Goal: Share content: Share content

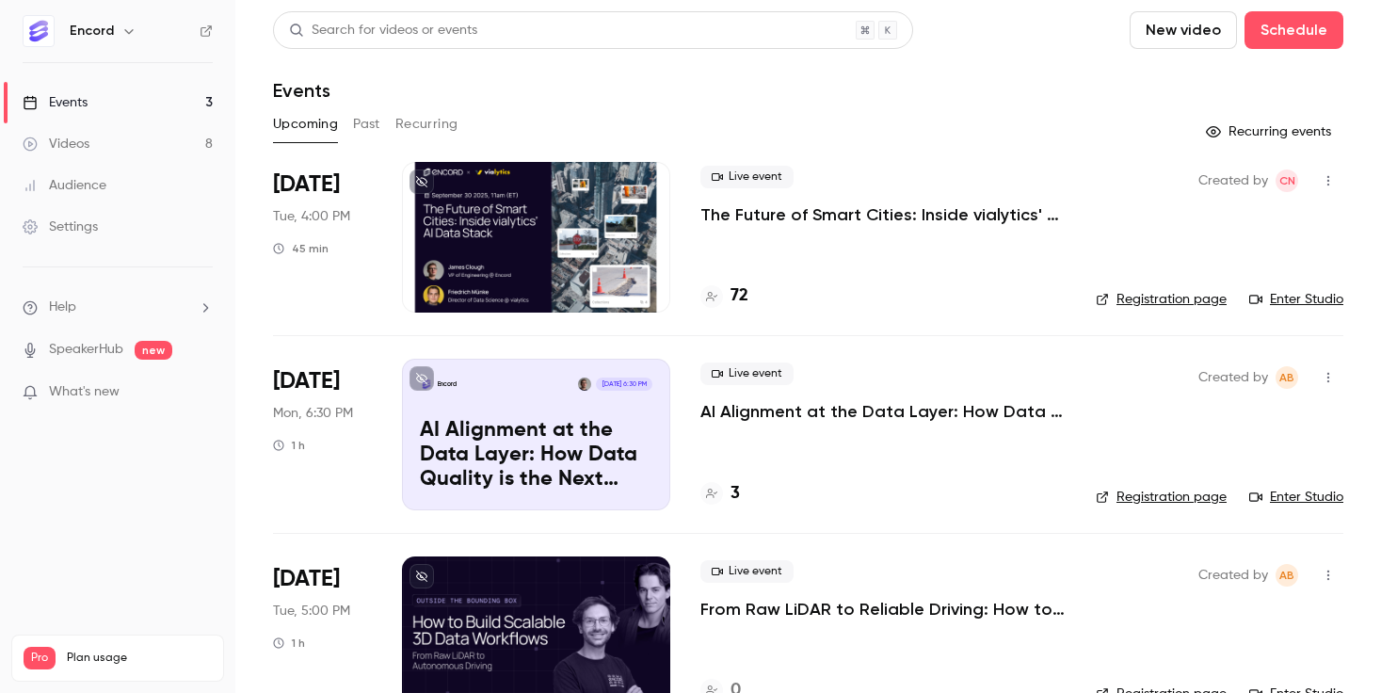
click at [105, 17] on div "Encord" at bounding box center [118, 31] width 190 height 32
click at [104, 29] on h6 "Encord" at bounding box center [92, 31] width 44 height 19
click at [121, 32] on icon "button" at bounding box center [128, 31] width 15 height 15
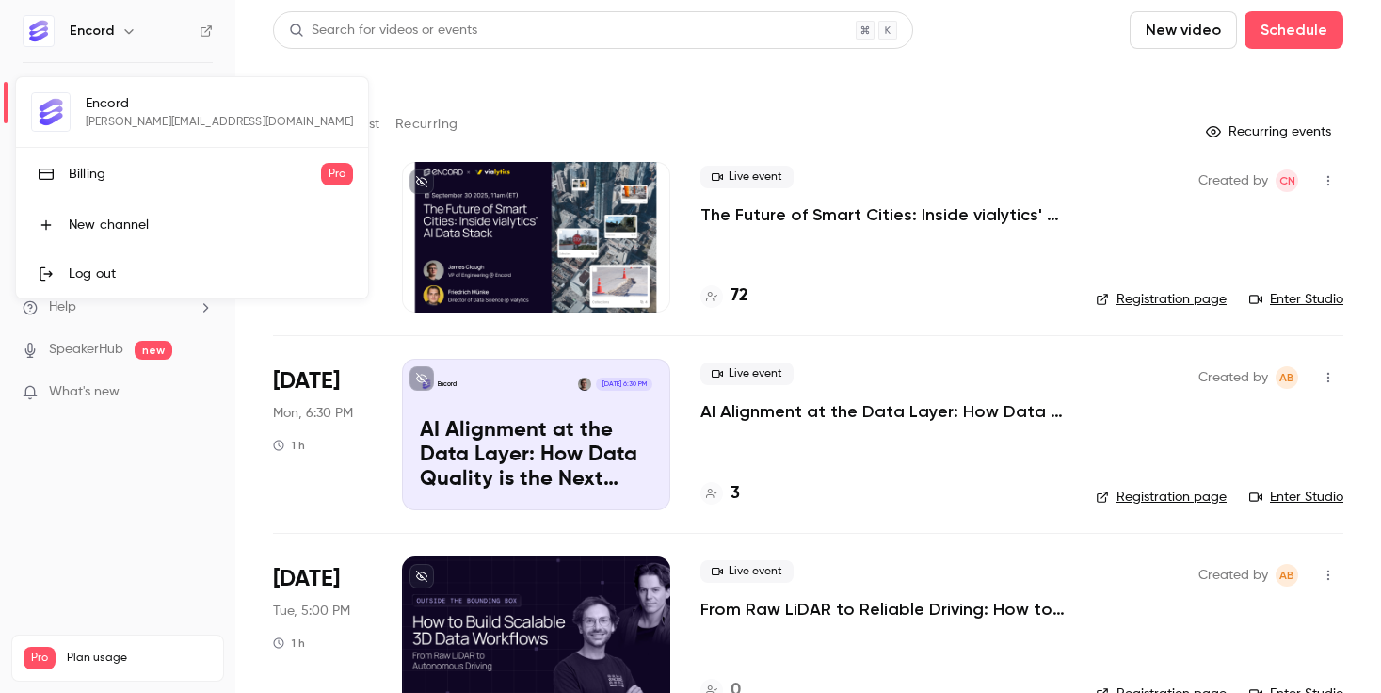
click at [142, 106] on div "Encord [EMAIL_ADDRESS][DOMAIN_NAME] Billing Pro New channel Log out" at bounding box center [192, 187] width 352 height 221
click at [311, 48] on div at bounding box center [690, 346] width 1381 height 693
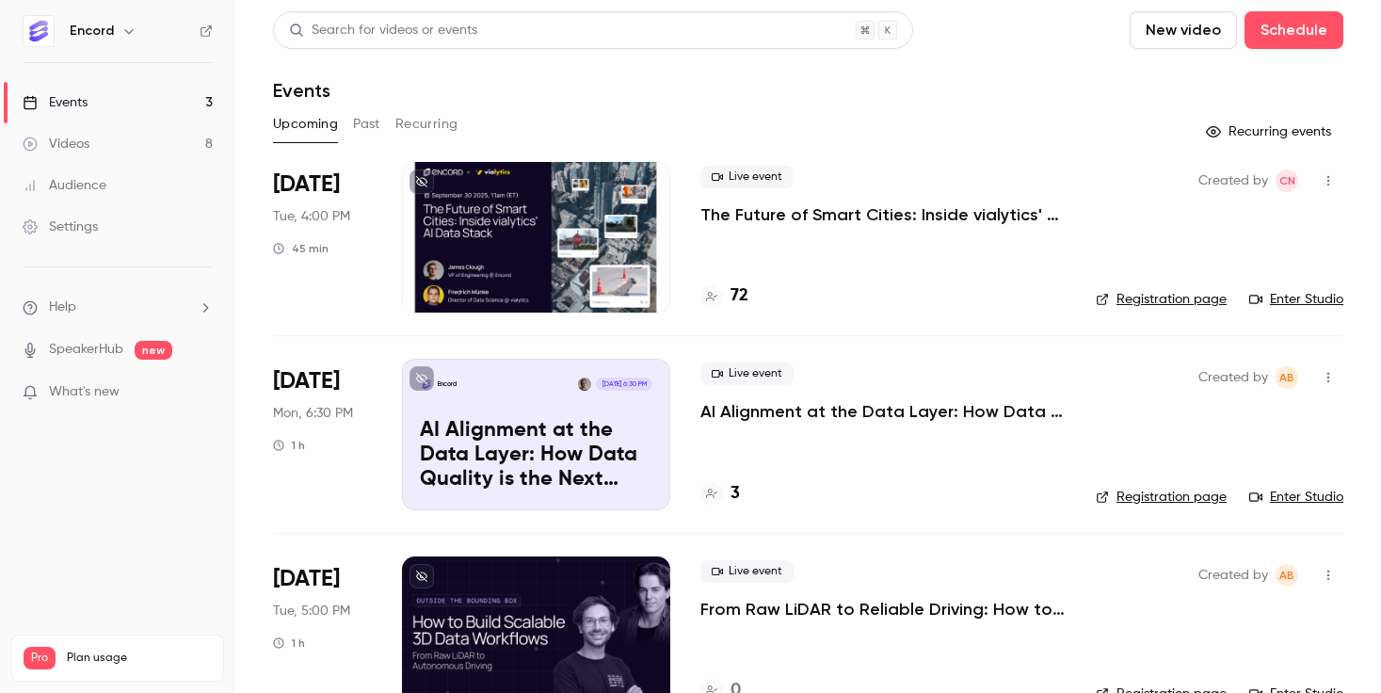
click at [121, 25] on icon "button" at bounding box center [128, 31] width 15 height 15
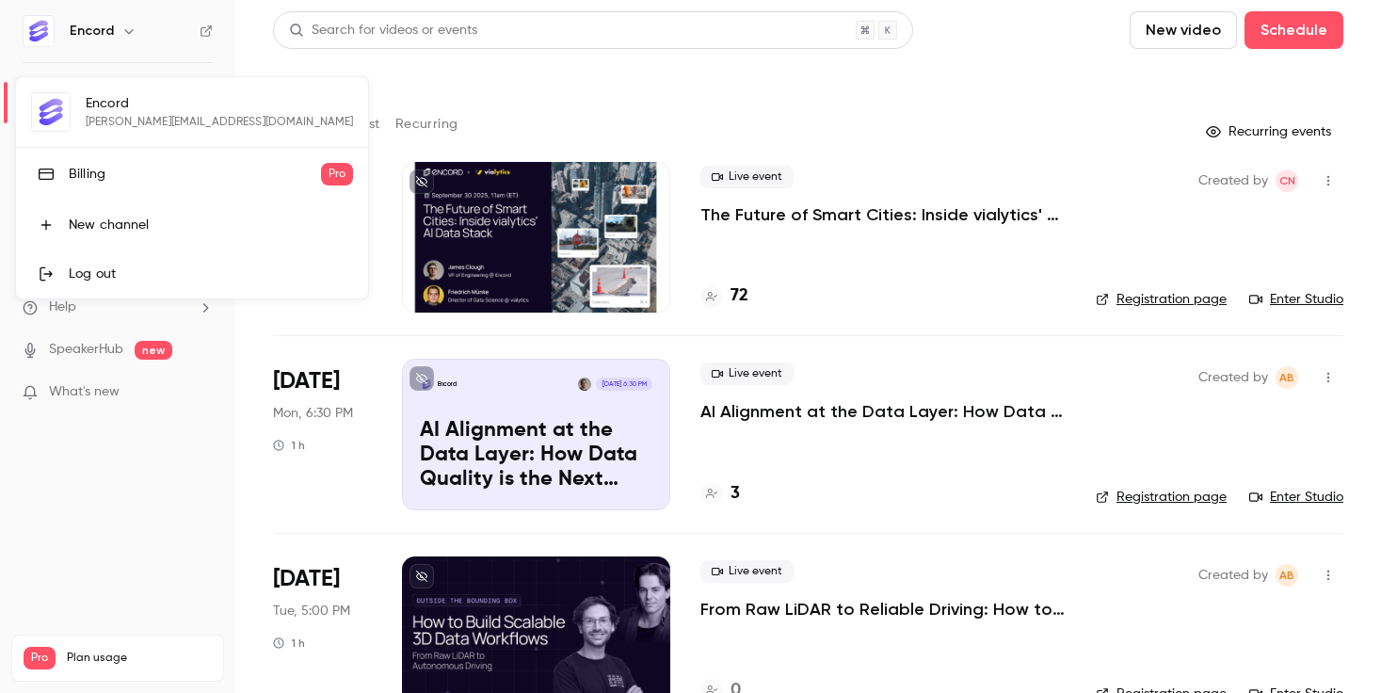
click at [137, 570] on div at bounding box center [690, 346] width 1381 height 693
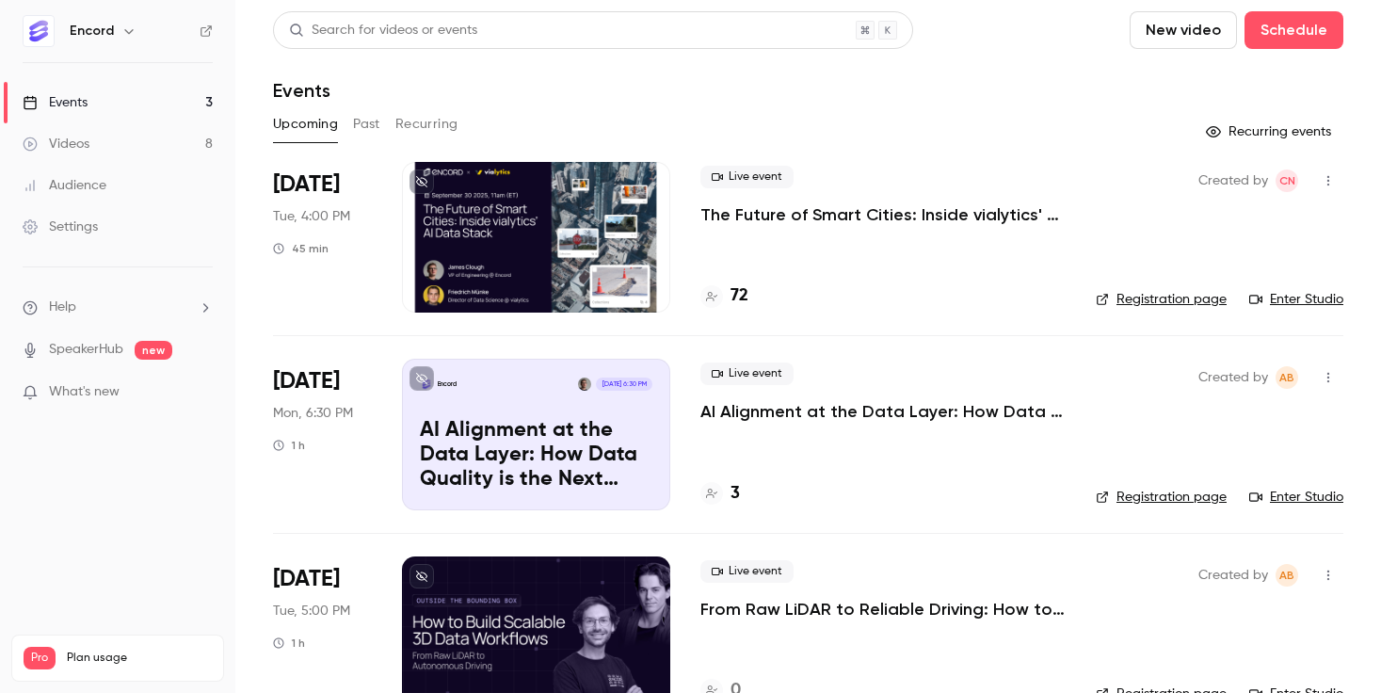
click at [104, 150] on link "Videos 8" at bounding box center [117, 143] width 235 height 41
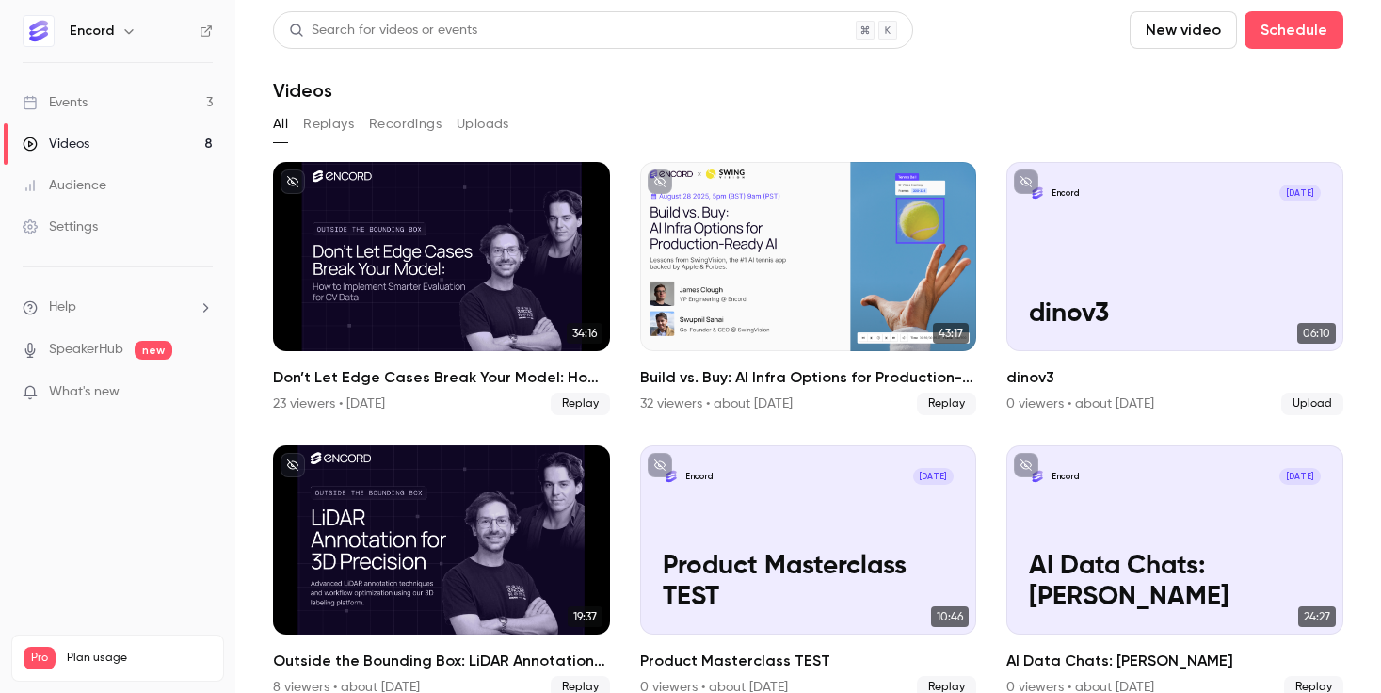
click at [107, 109] on link "Events 3" at bounding box center [117, 102] width 235 height 41
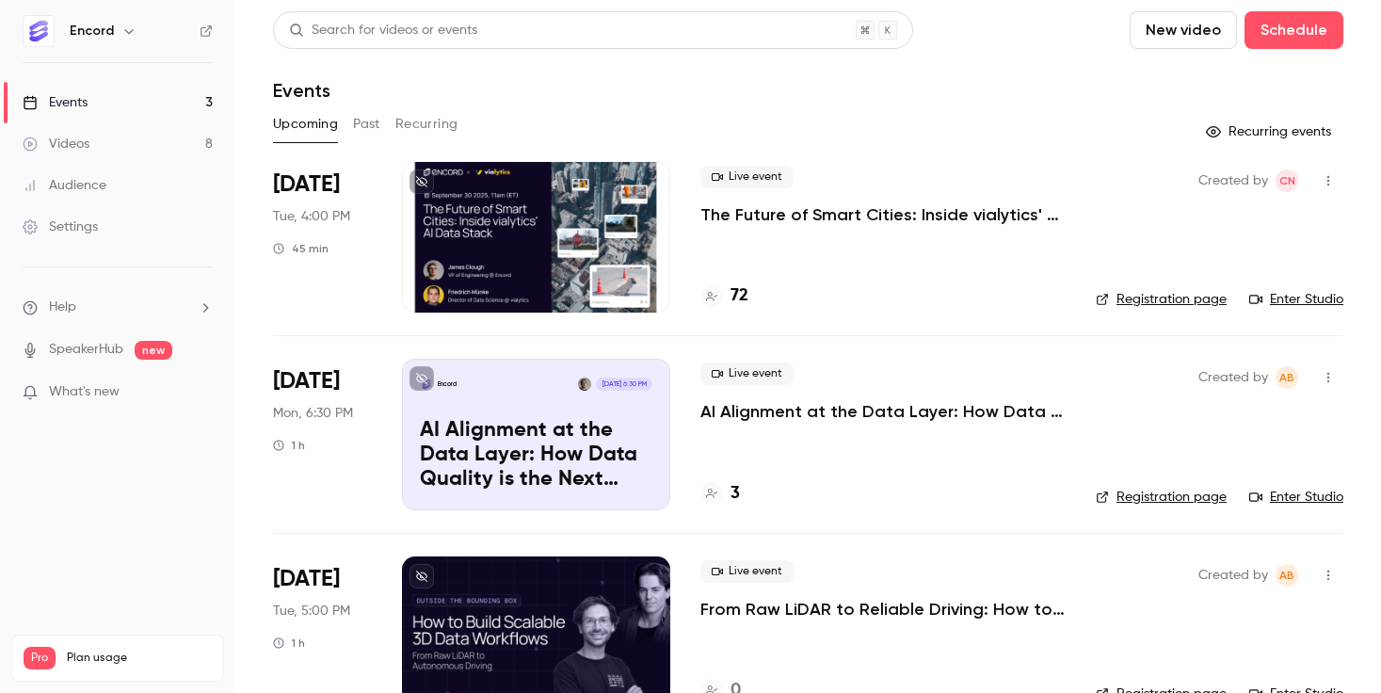
click at [82, 177] on div "Audience" at bounding box center [65, 185] width 84 height 19
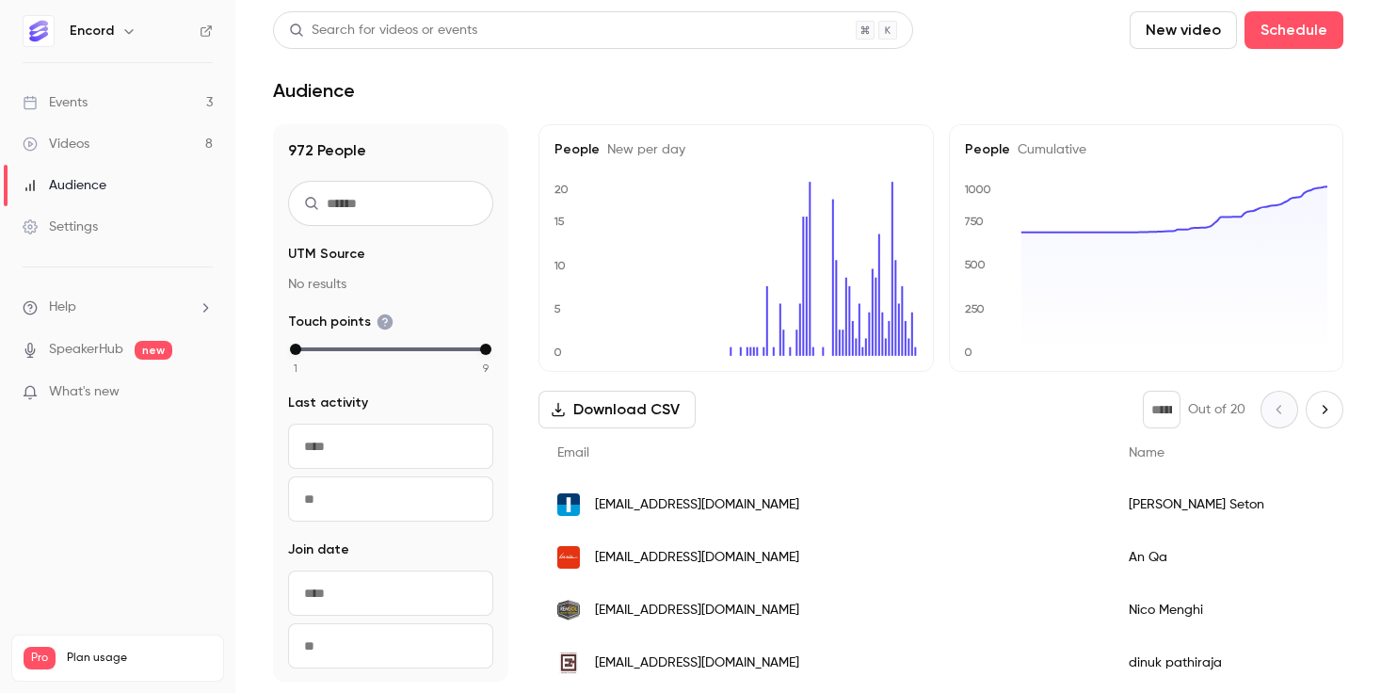
click at [84, 217] on div "Settings" at bounding box center [60, 226] width 75 height 19
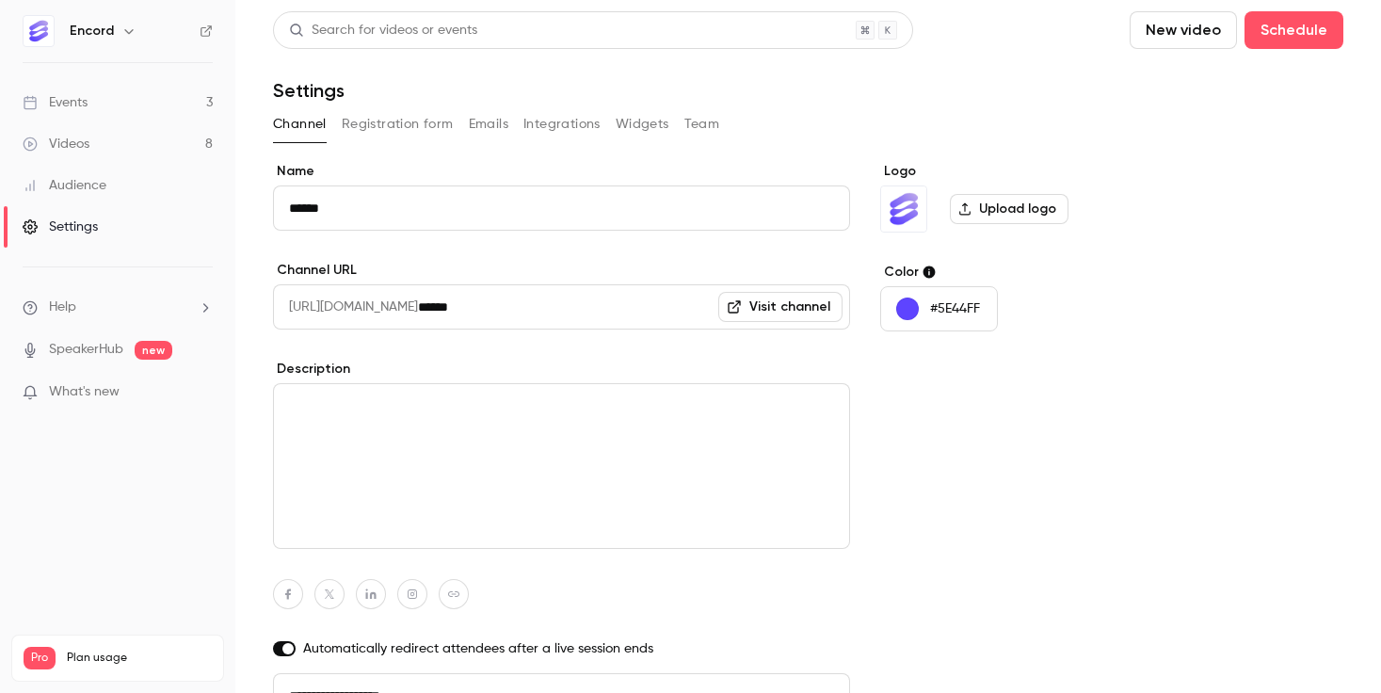
scroll to position [25, 0]
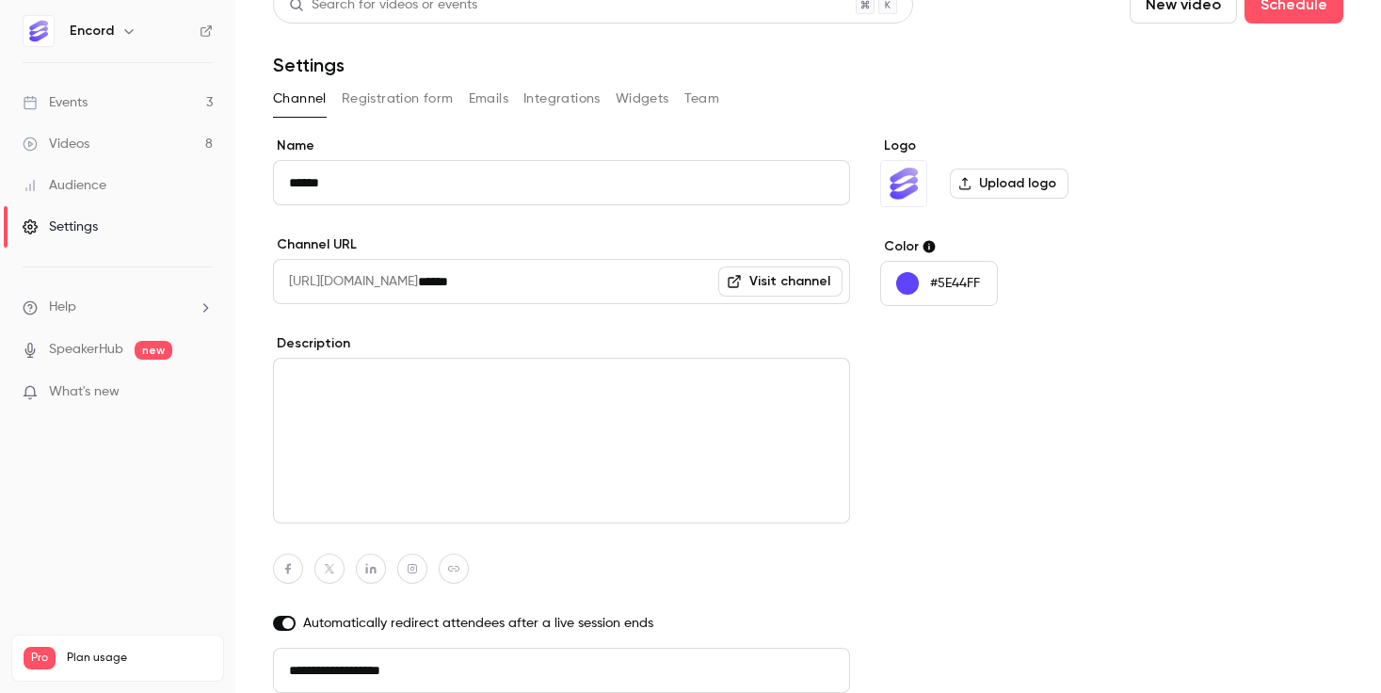
click at [412, 96] on button "Registration form" at bounding box center [398, 99] width 112 height 30
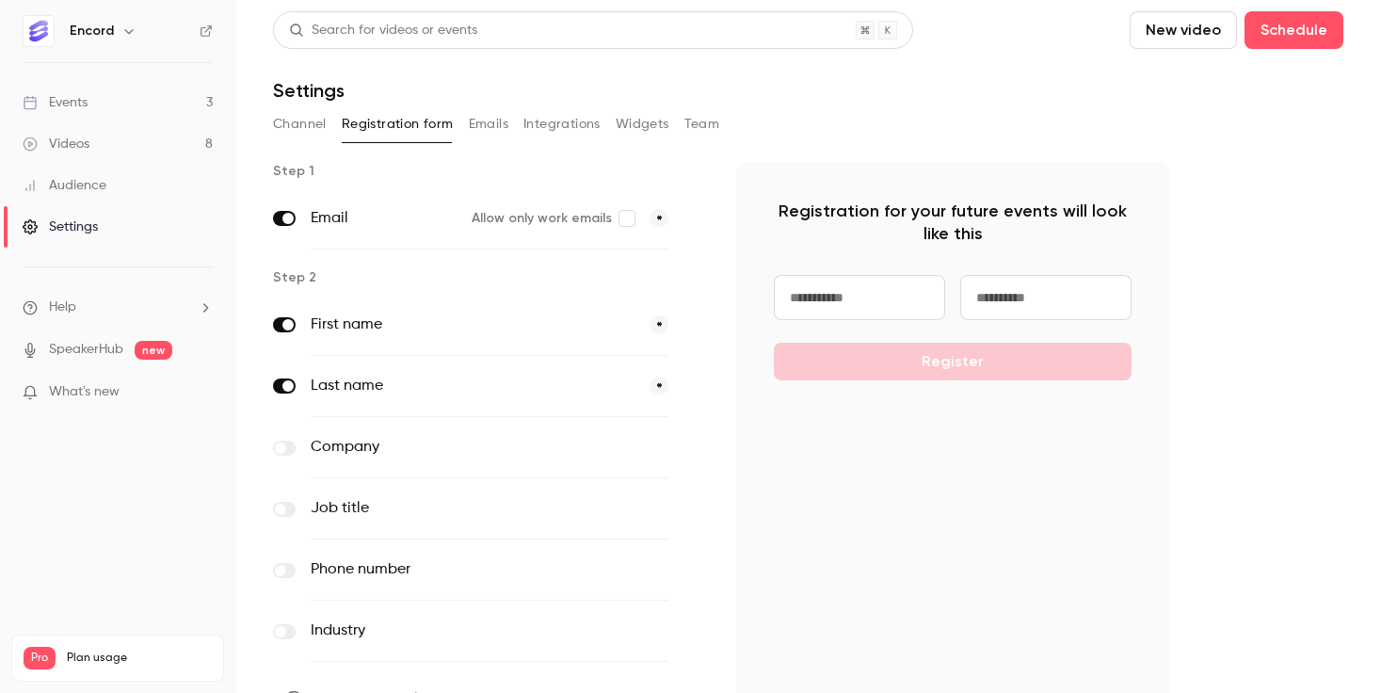
click at [316, 125] on button "Channel" at bounding box center [300, 124] width 54 height 30
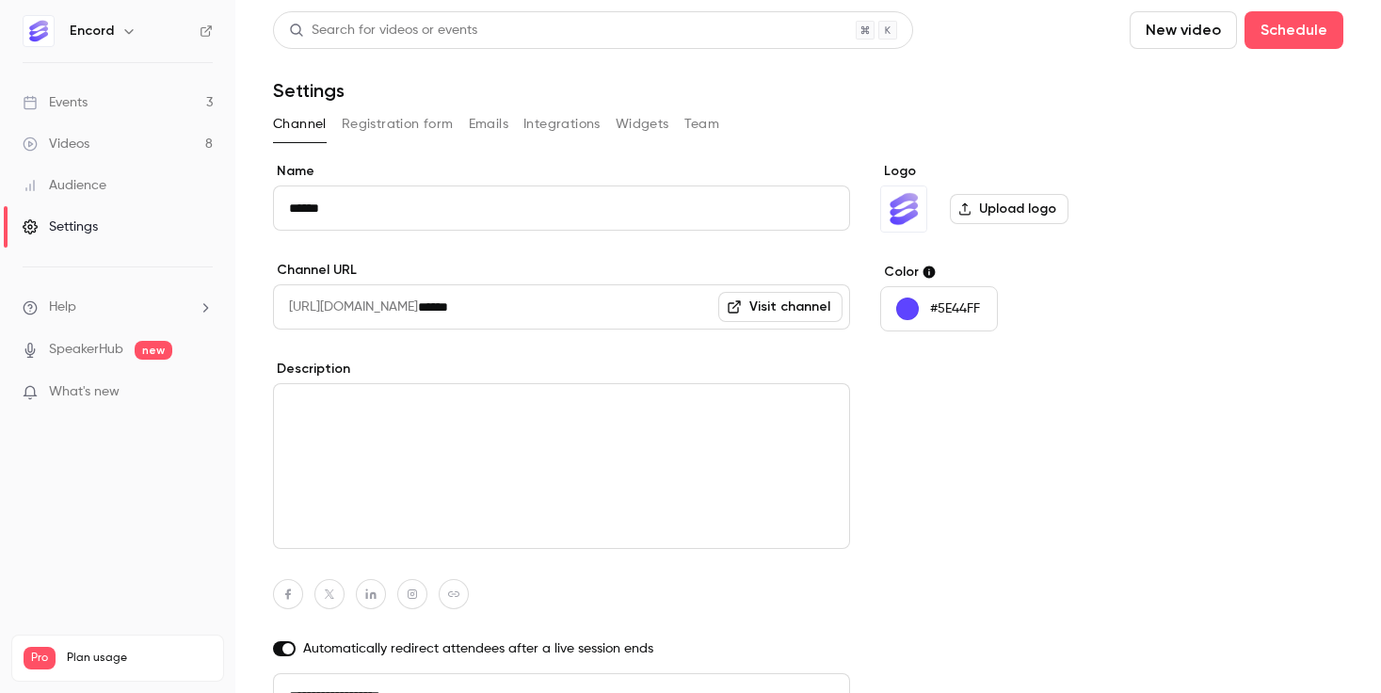
click at [496, 136] on div "Channel Registration form Emails Integrations Widgets Team" at bounding box center [808, 128] width 1070 height 38
click at [491, 126] on button "Emails" at bounding box center [489, 124] width 40 height 30
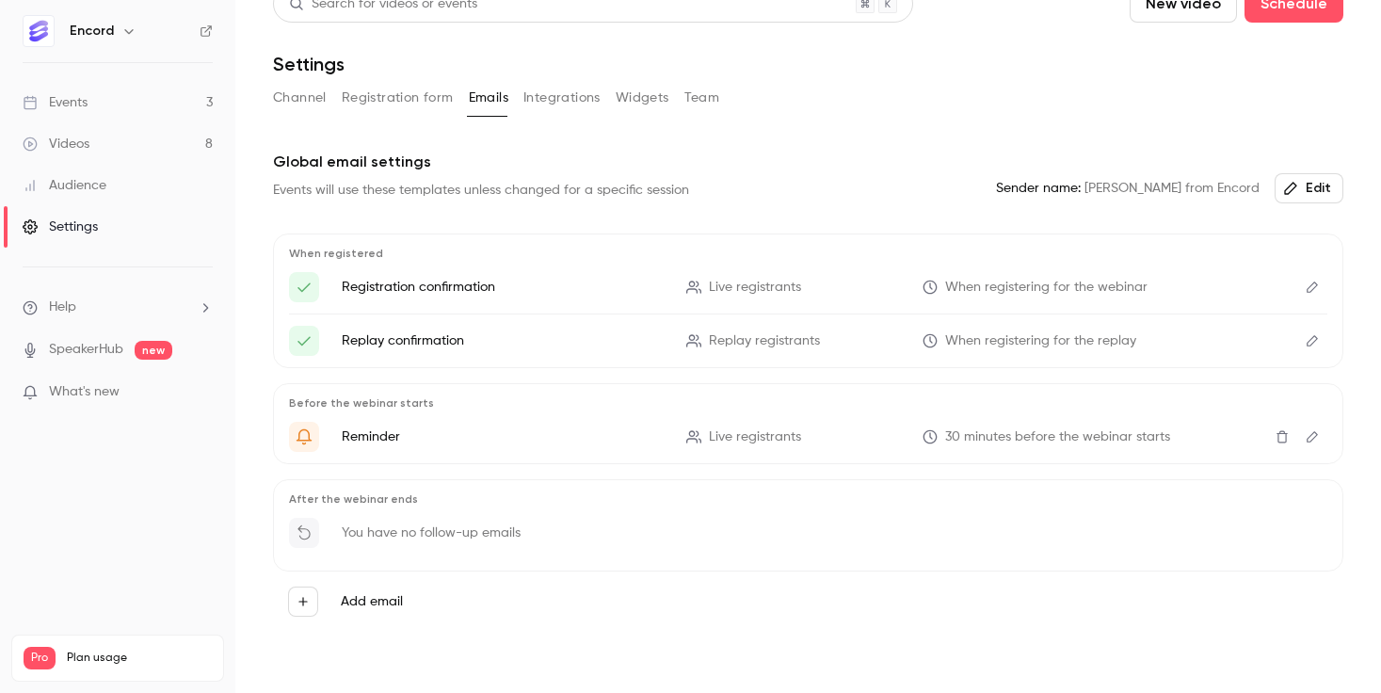
scroll to position [28, 0]
click at [569, 102] on button "Integrations" at bounding box center [561, 96] width 77 height 30
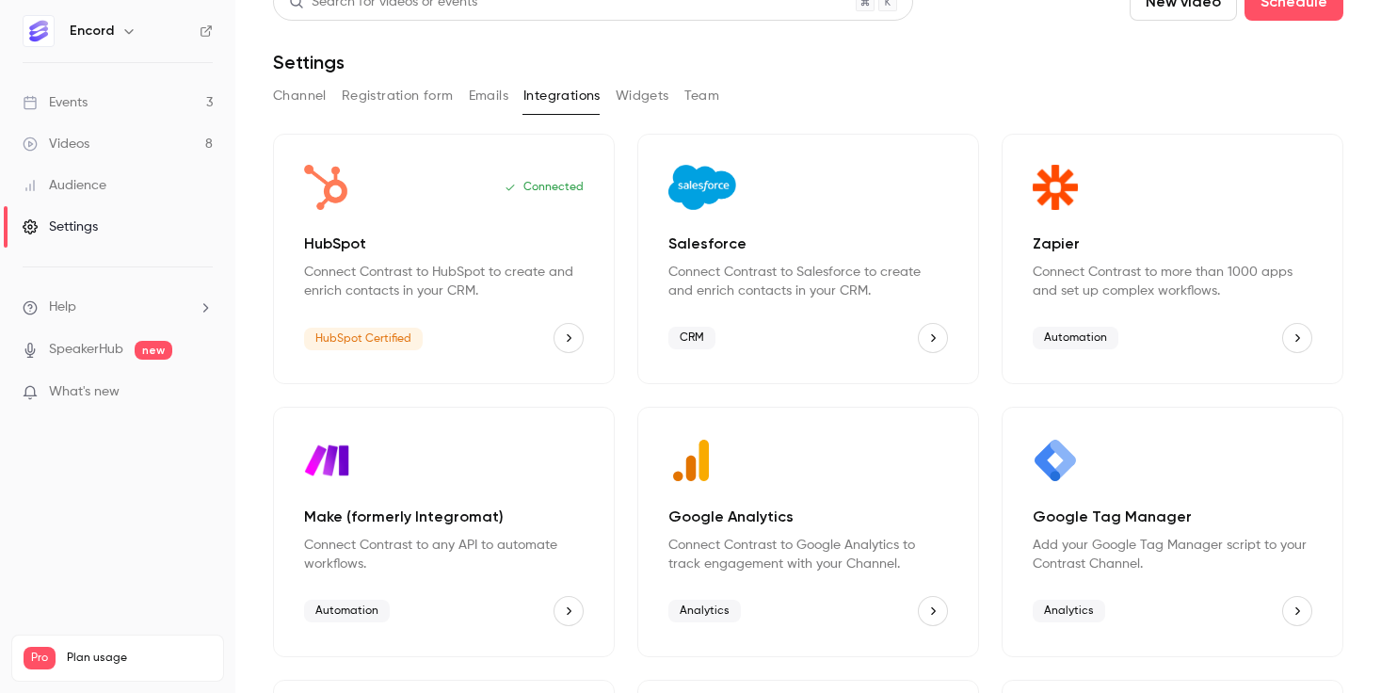
click at [654, 96] on button "Widgets" at bounding box center [643, 96] width 54 height 30
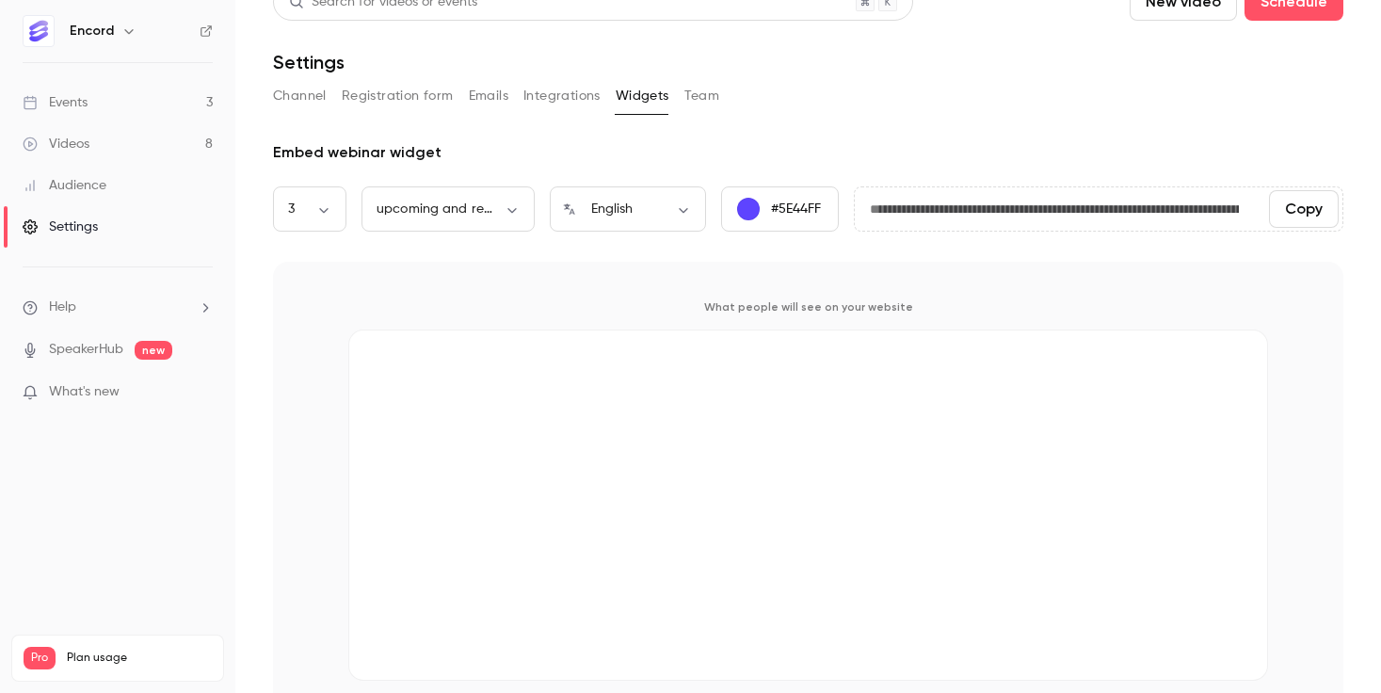
click at [710, 92] on button "Team" at bounding box center [702, 96] width 36 height 30
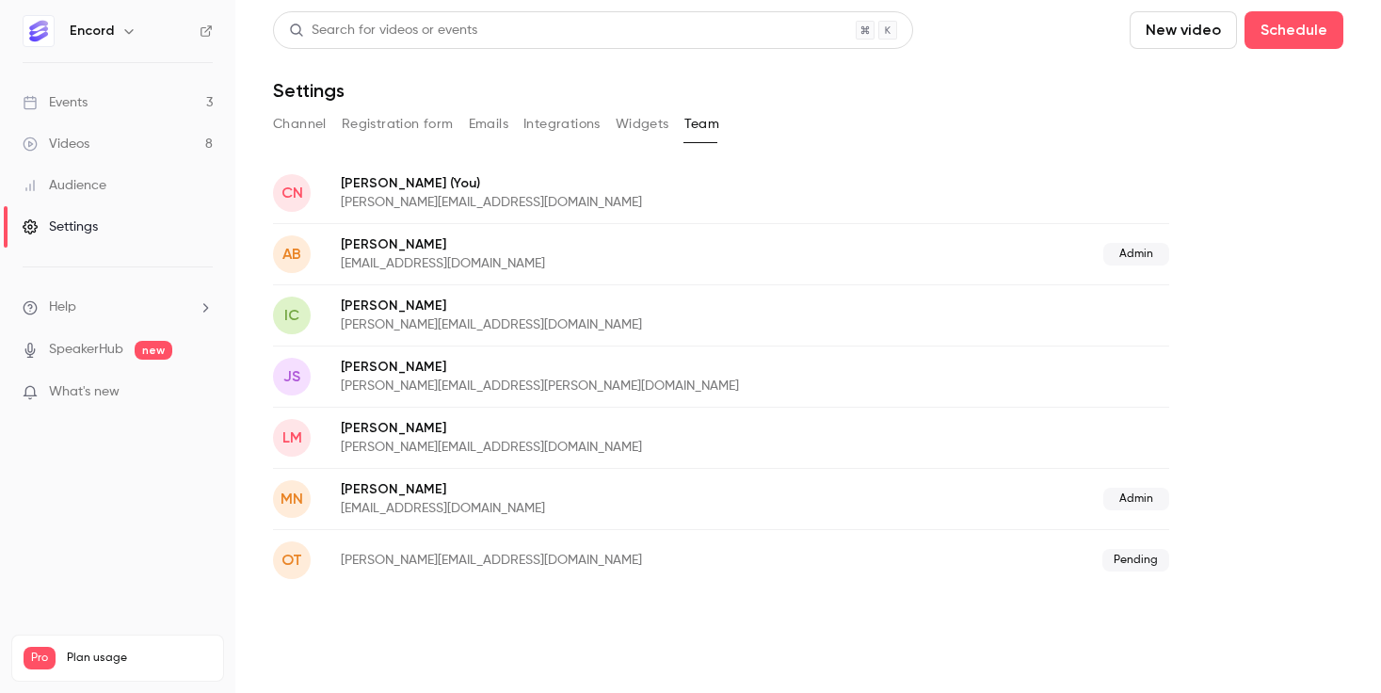
drag, startPoint x: 941, startPoint y: 184, endPoint x: 956, endPoint y: 178, distance: 16.4
click at [942, 184] on div "CN [PERSON_NAME] (You) [PERSON_NAME][EMAIL_ADDRESS][DOMAIN_NAME]" at bounding box center [721, 192] width 896 height 61
click at [391, 547] on div "ot [PERSON_NAME][EMAIL_ADDRESS][DOMAIN_NAME] Pending" at bounding box center [721, 559] width 896 height 61
click at [386, 504] on p "[EMAIL_ADDRESS][DOMAIN_NAME]" at bounding box center [583, 508] width 484 height 19
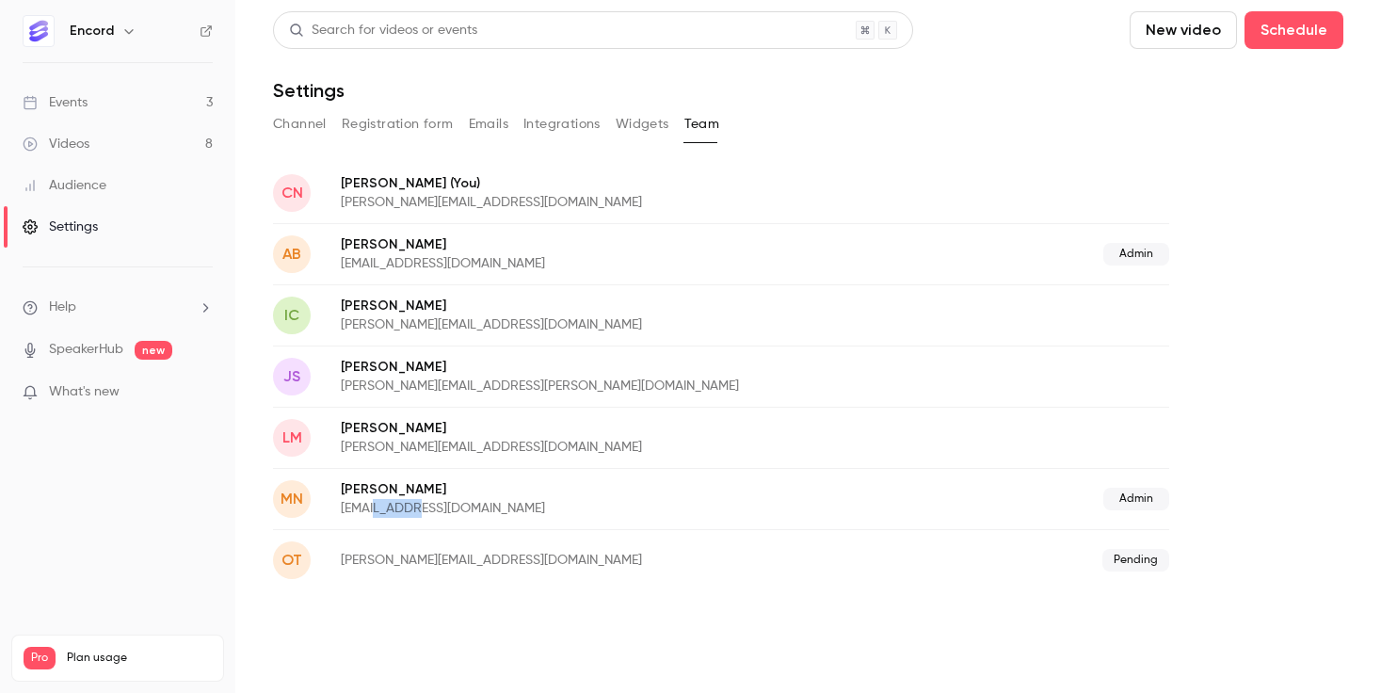
click at [386, 504] on p "[EMAIL_ADDRESS][DOMAIN_NAME]" at bounding box center [583, 508] width 484 height 19
drag, startPoint x: 386, startPoint y: 504, endPoint x: 411, endPoint y: 423, distance: 84.8
click at [386, 502] on p "[EMAIL_ADDRESS][DOMAIN_NAME]" at bounding box center [583, 508] width 484 height 19
click at [403, 435] on p "[PERSON_NAME]" at bounding box center [623, 428] width 565 height 19
click at [400, 431] on p "[PERSON_NAME]" at bounding box center [623, 428] width 565 height 19
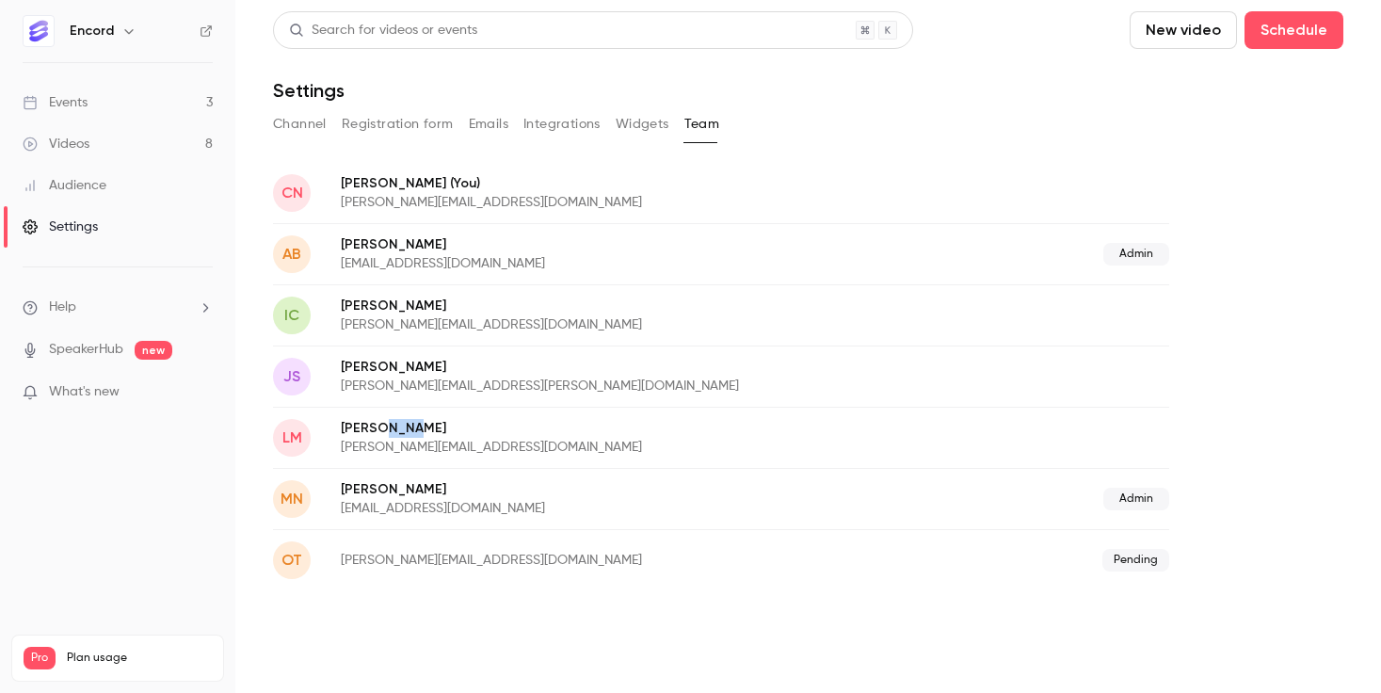
click at [400, 431] on p "[PERSON_NAME]" at bounding box center [623, 428] width 565 height 19
click at [432, 254] on p "[EMAIL_ADDRESS][DOMAIN_NAME]" at bounding box center [583, 263] width 484 height 19
click at [123, 105] on link "Events 3" at bounding box center [117, 102] width 235 height 41
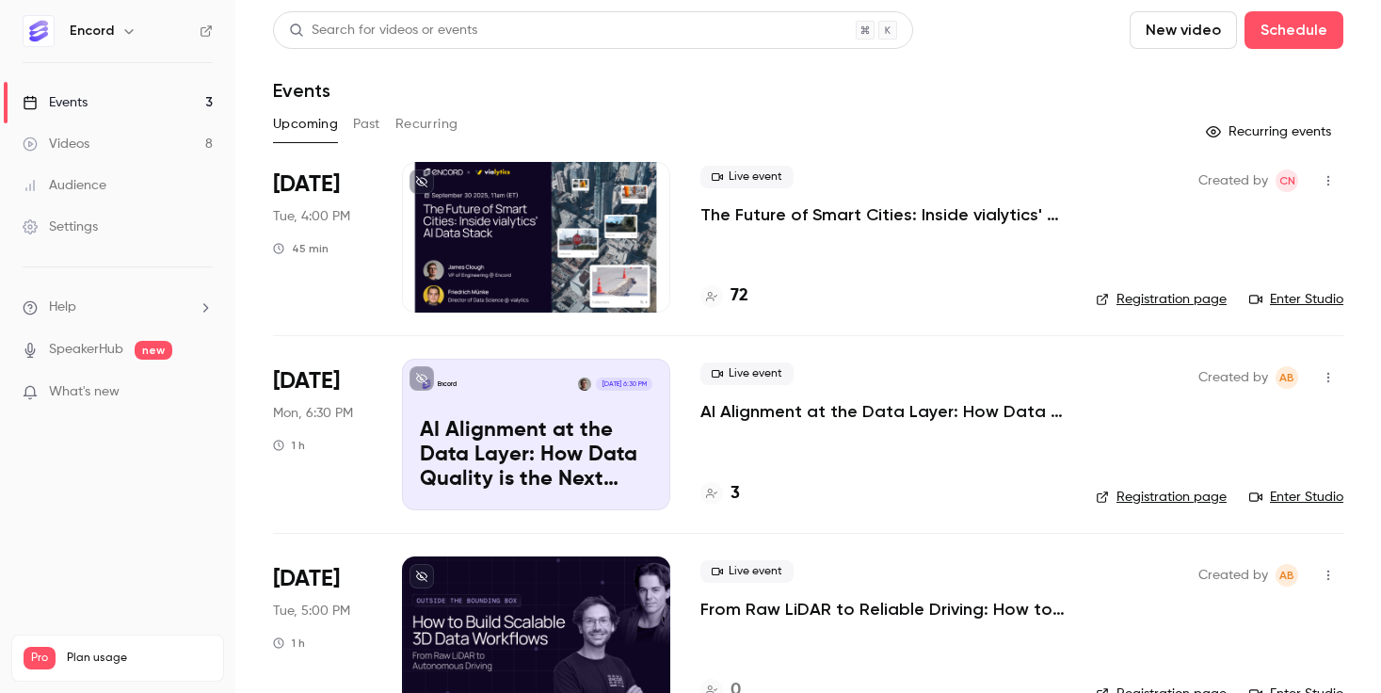
scroll to position [48, 0]
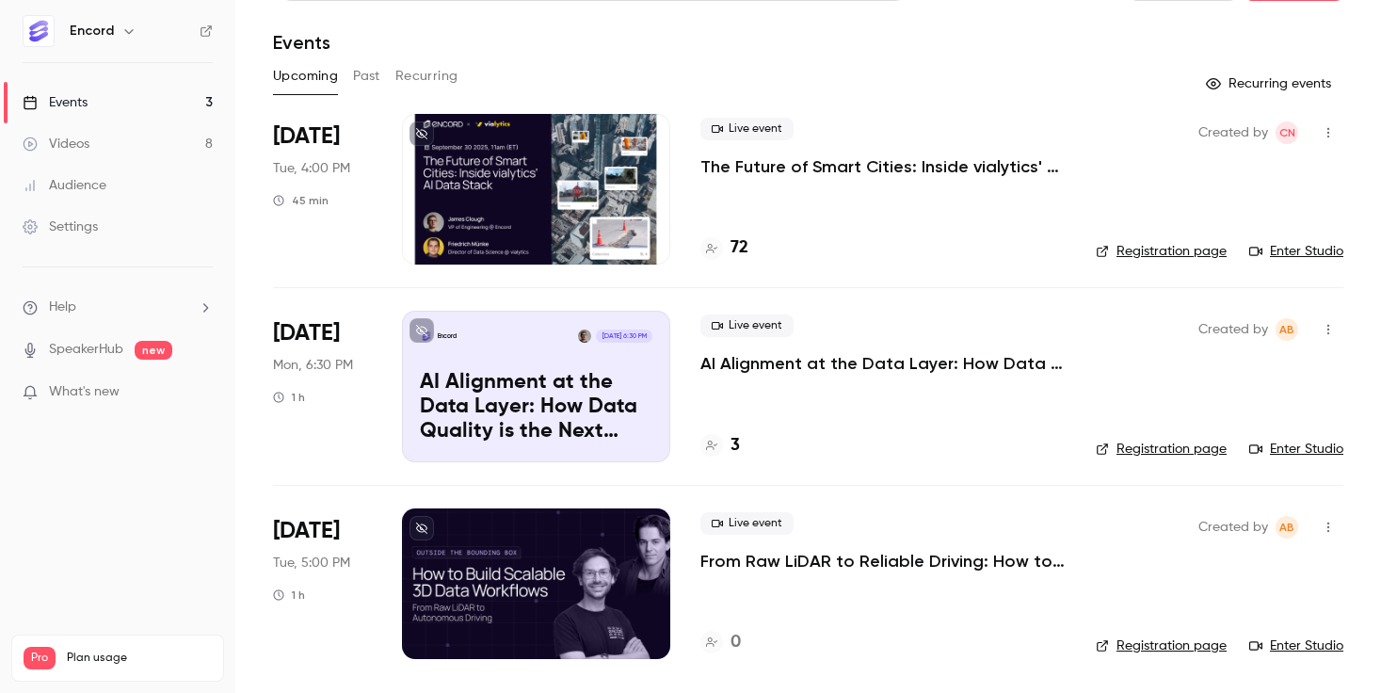
click at [809, 368] on p "AI Alignment at the Data Layer: How Data Quality is the Next Frontier in AI" at bounding box center [882, 363] width 365 height 23
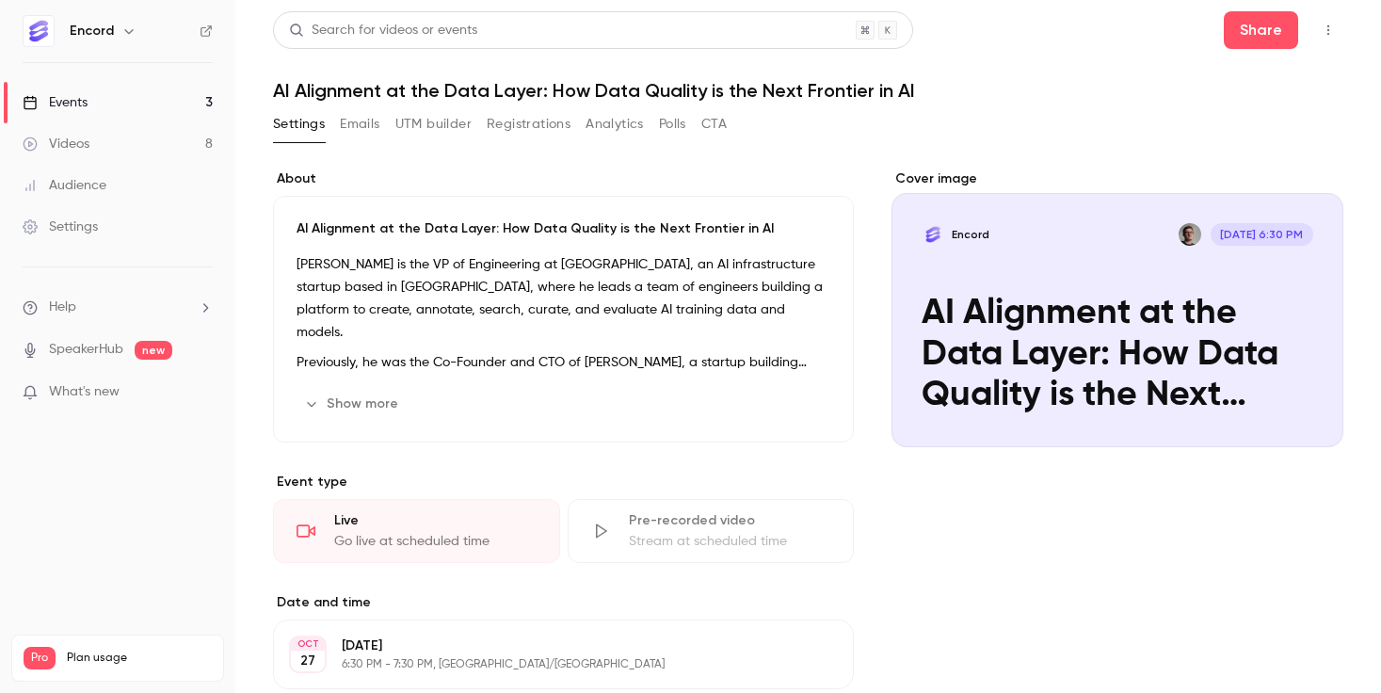
scroll to position [29, 0]
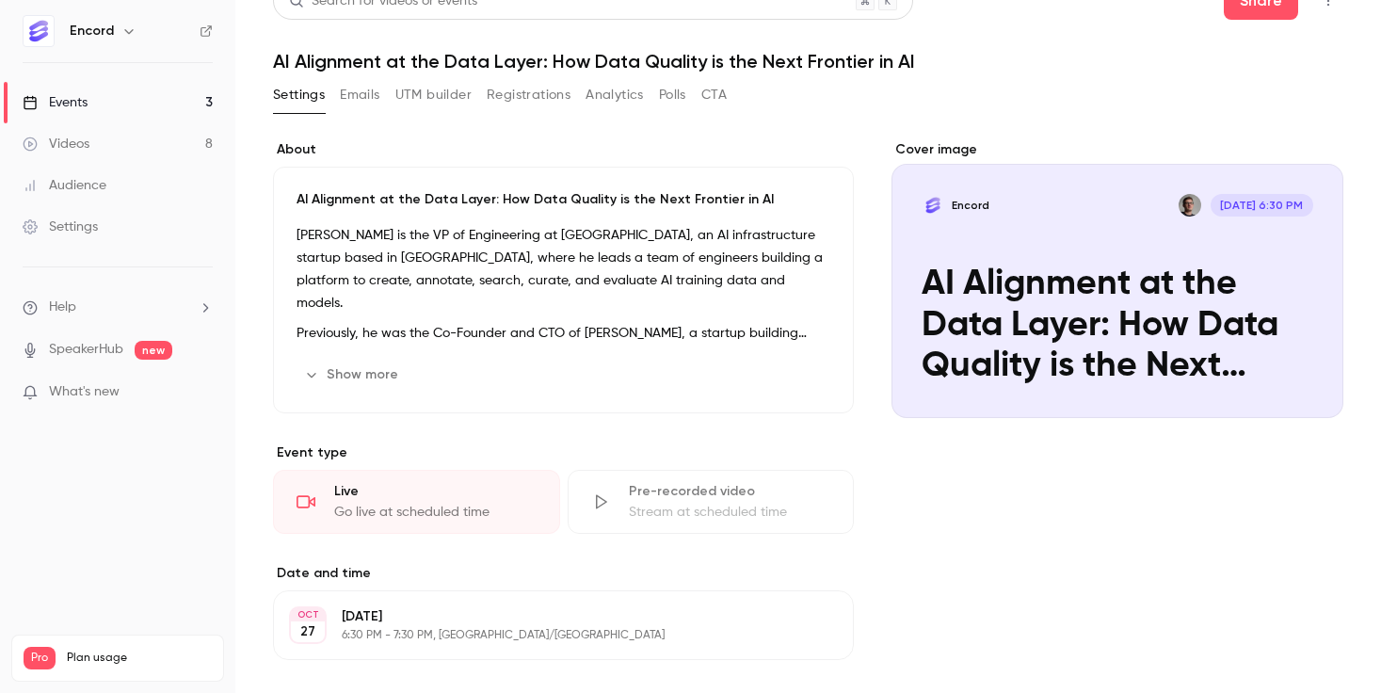
click at [377, 374] on button "Show more" at bounding box center [353, 375] width 113 height 30
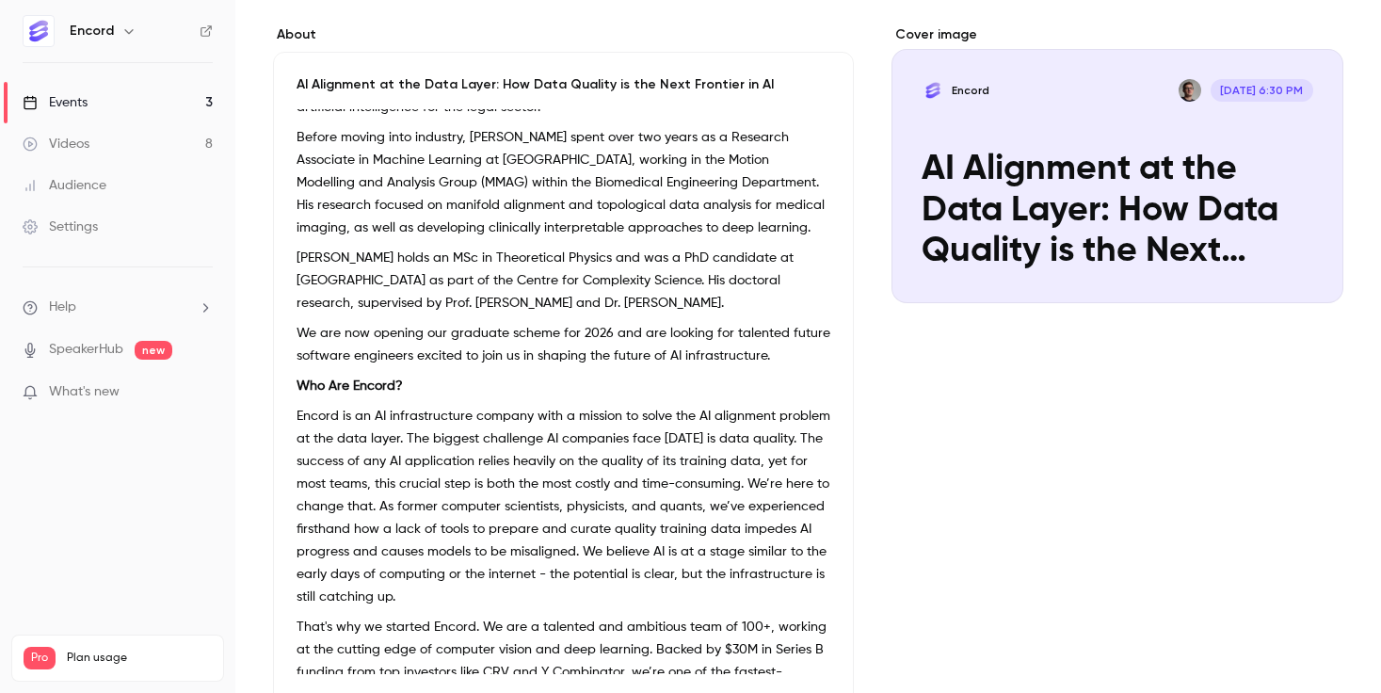
scroll to position [173, 0]
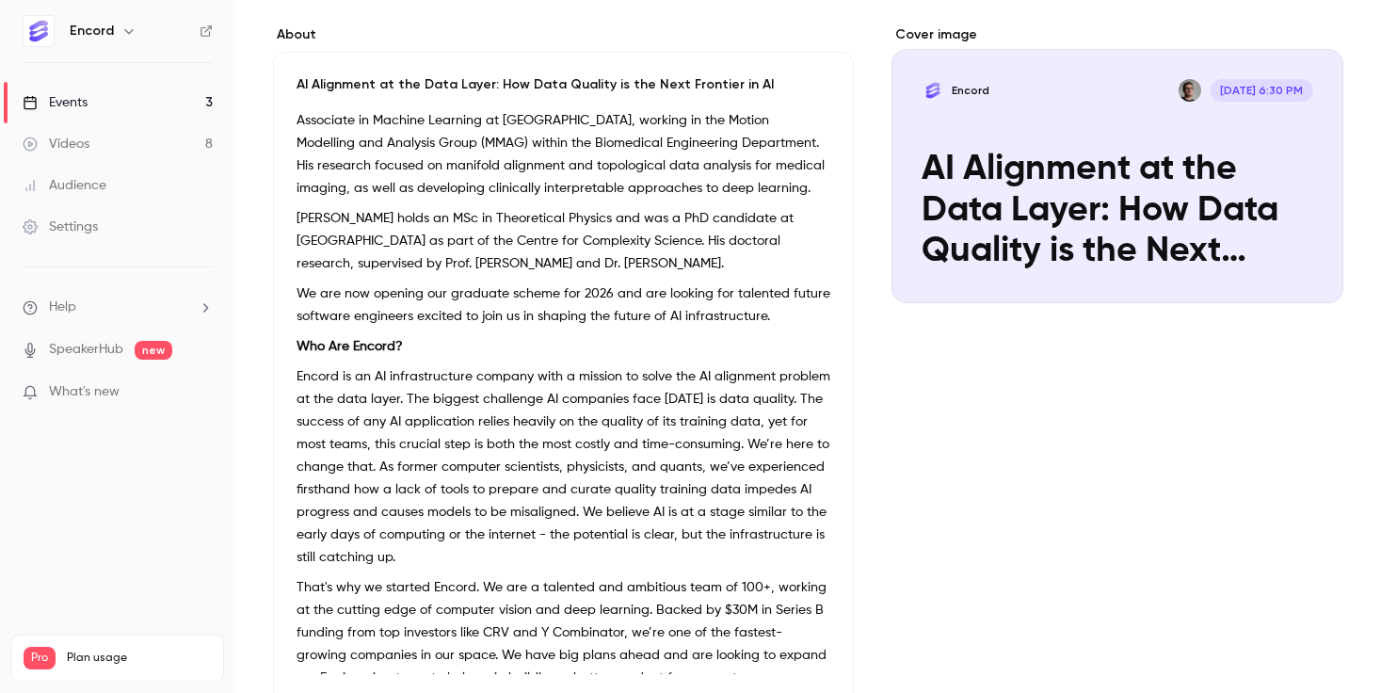
click at [108, 145] on link "Videos 8" at bounding box center [117, 143] width 235 height 41
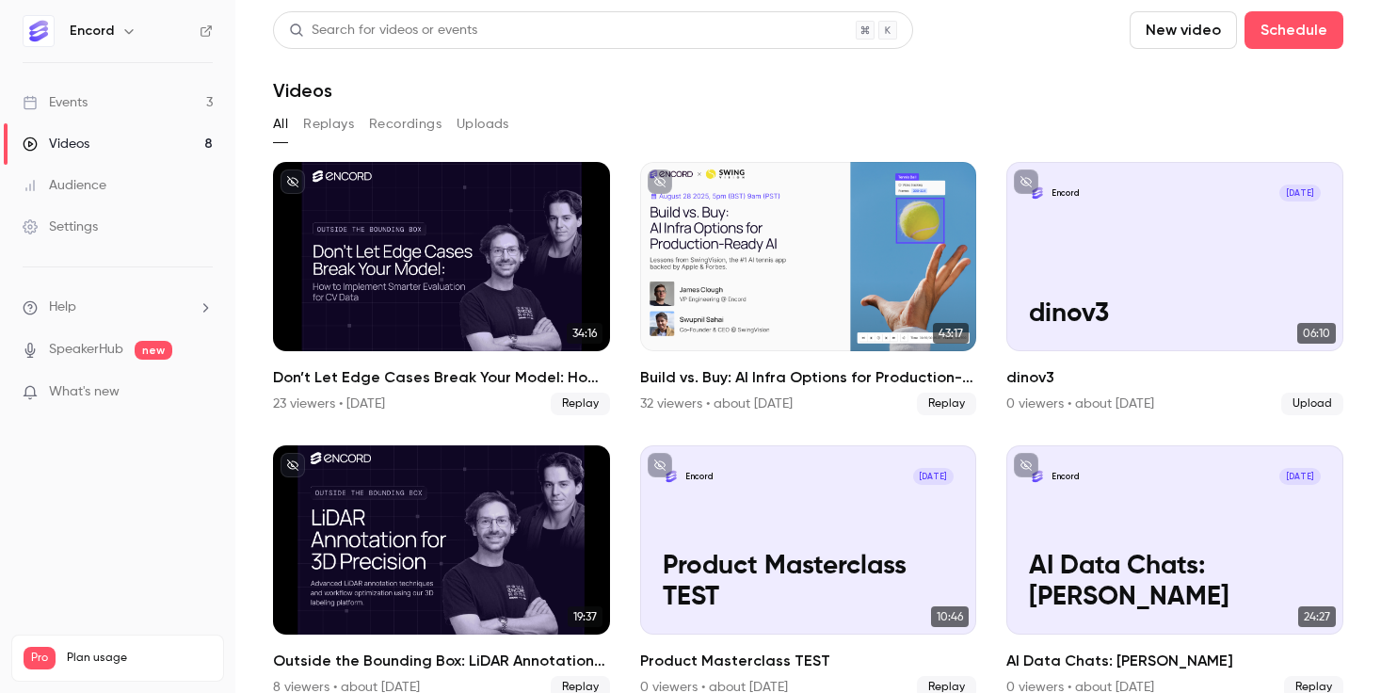
click at [84, 88] on link "Events 3" at bounding box center [117, 102] width 235 height 41
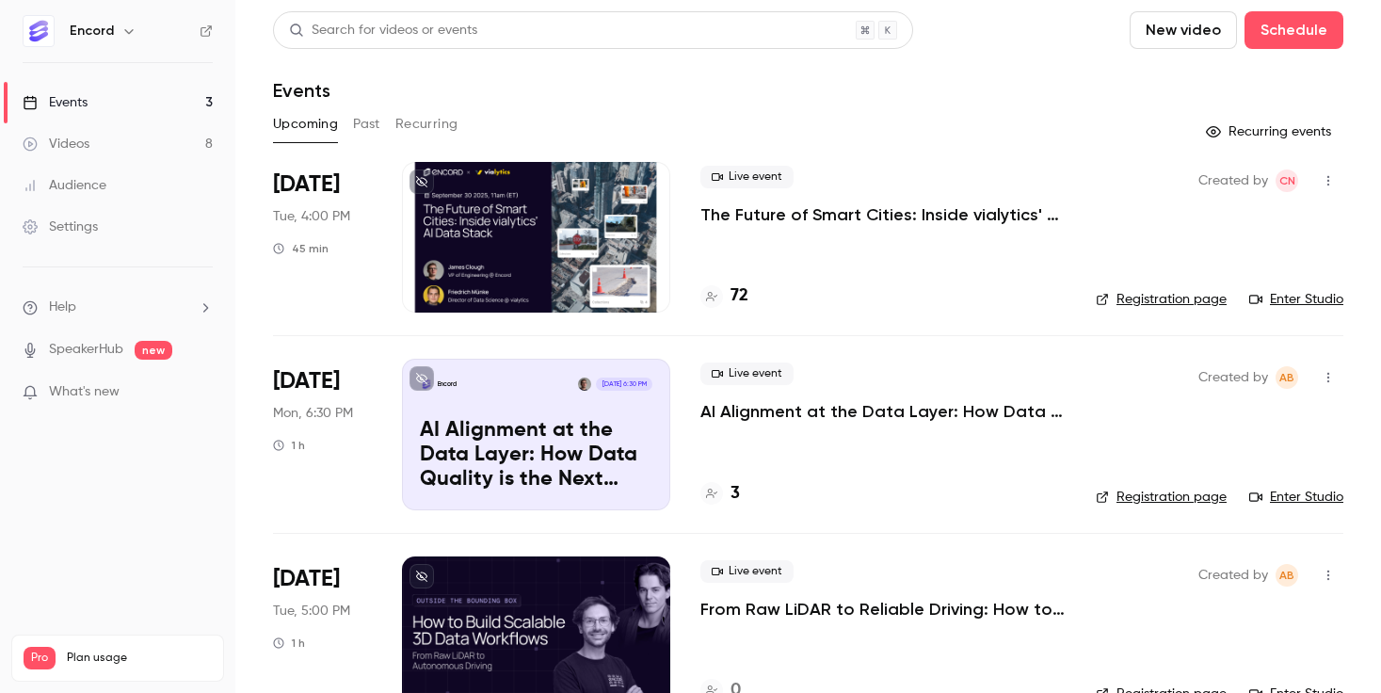
click at [54, 228] on div "Settings" at bounding box center [60, 226] width 75 height 19
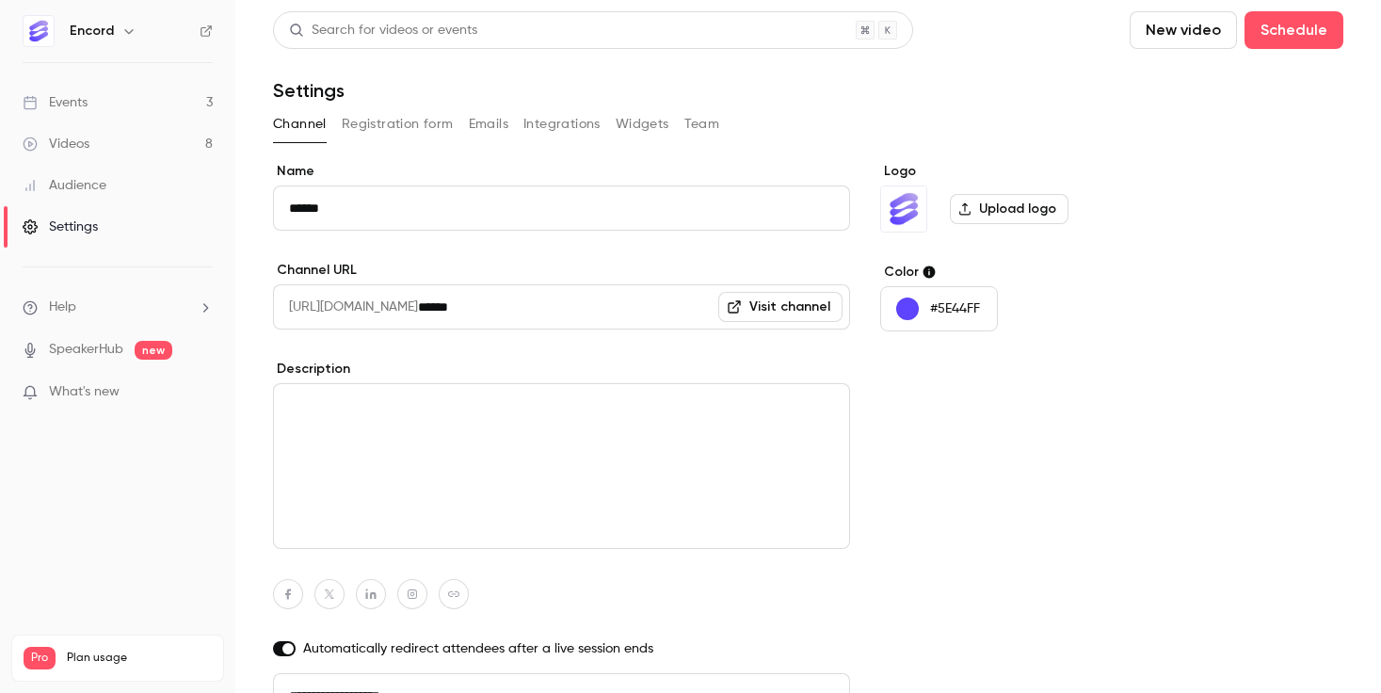
scroll to position [25, 0]
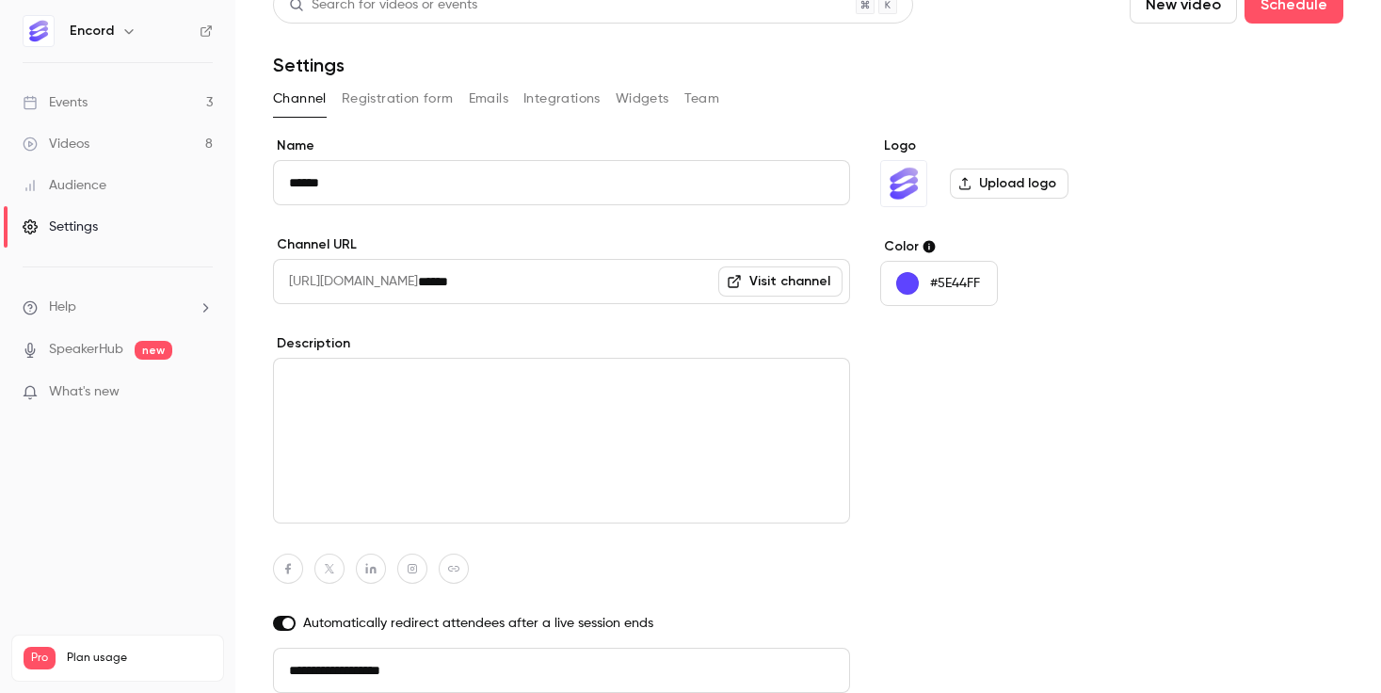
click at [684, 104] on button "Team" at bounding box center [702, 99] width 36 height 30
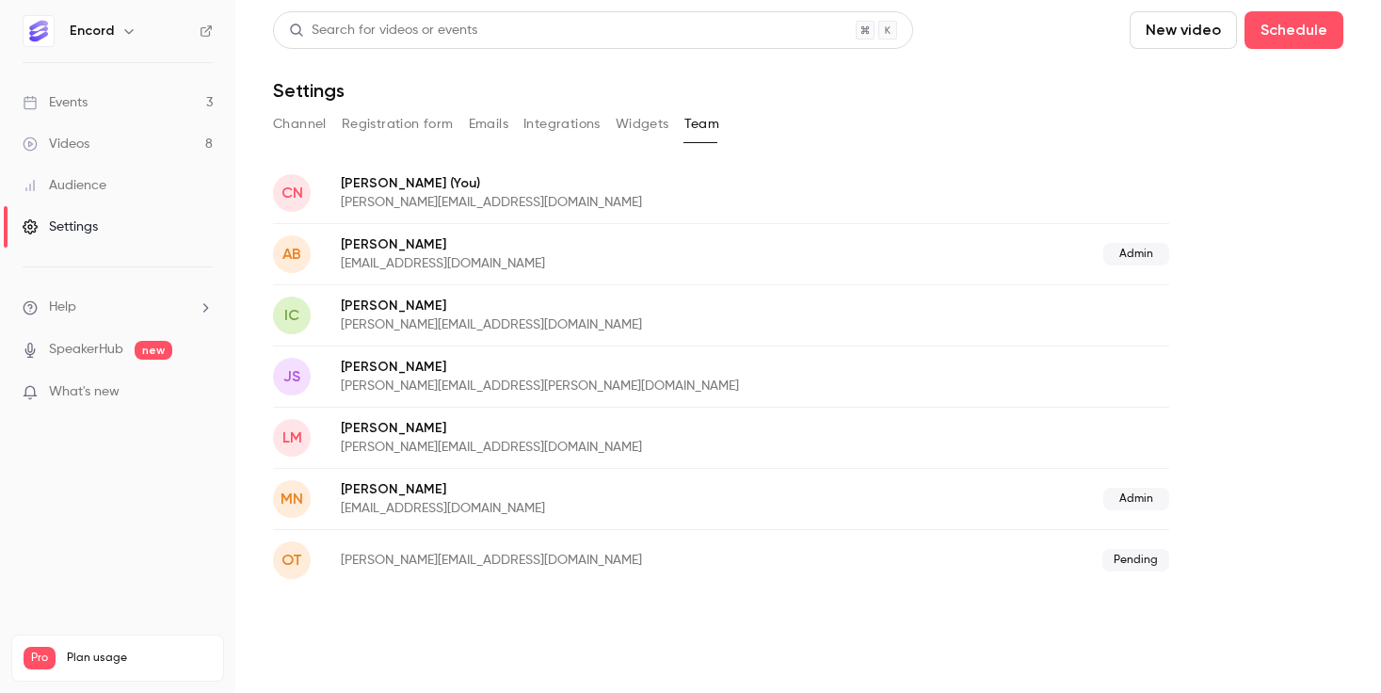
click at [633, 125] on button "Widgets" at bounding box center [643, 124] width 54 height 30
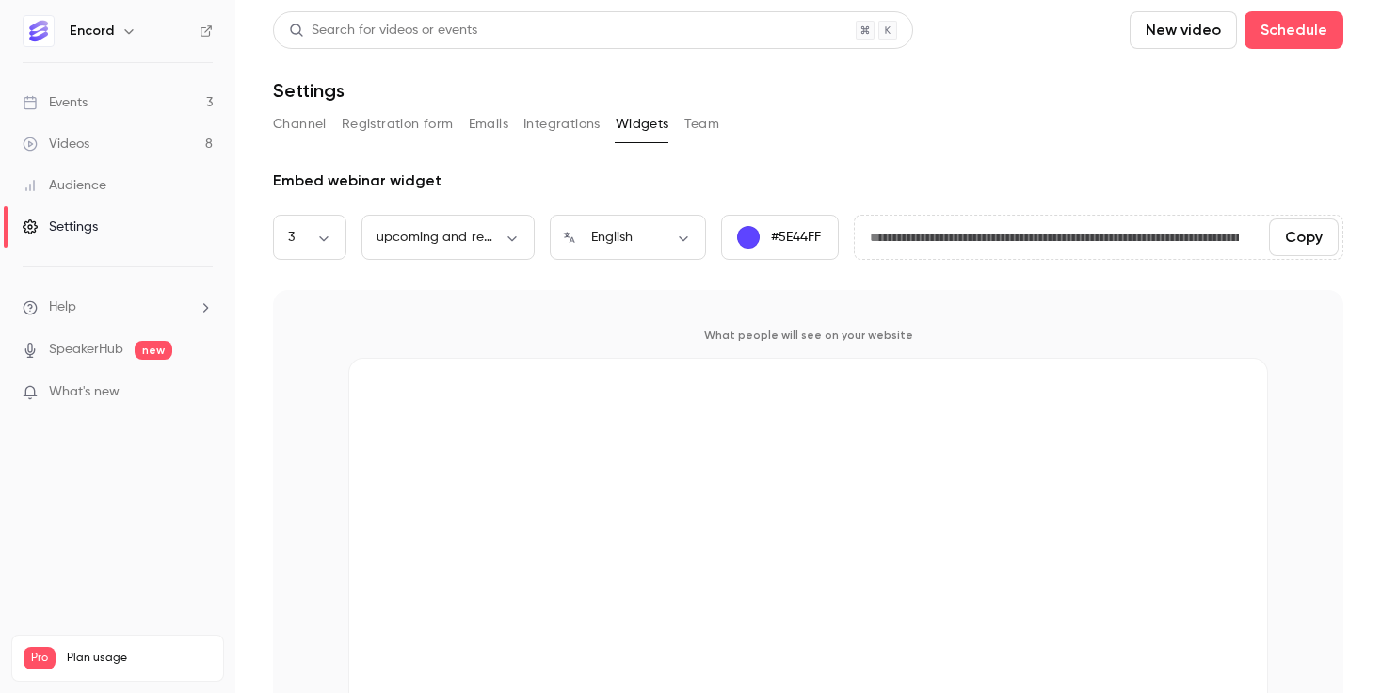
click at [551, 127] on button "Integrations" at bounding box center [561, 124] width 77 height 30
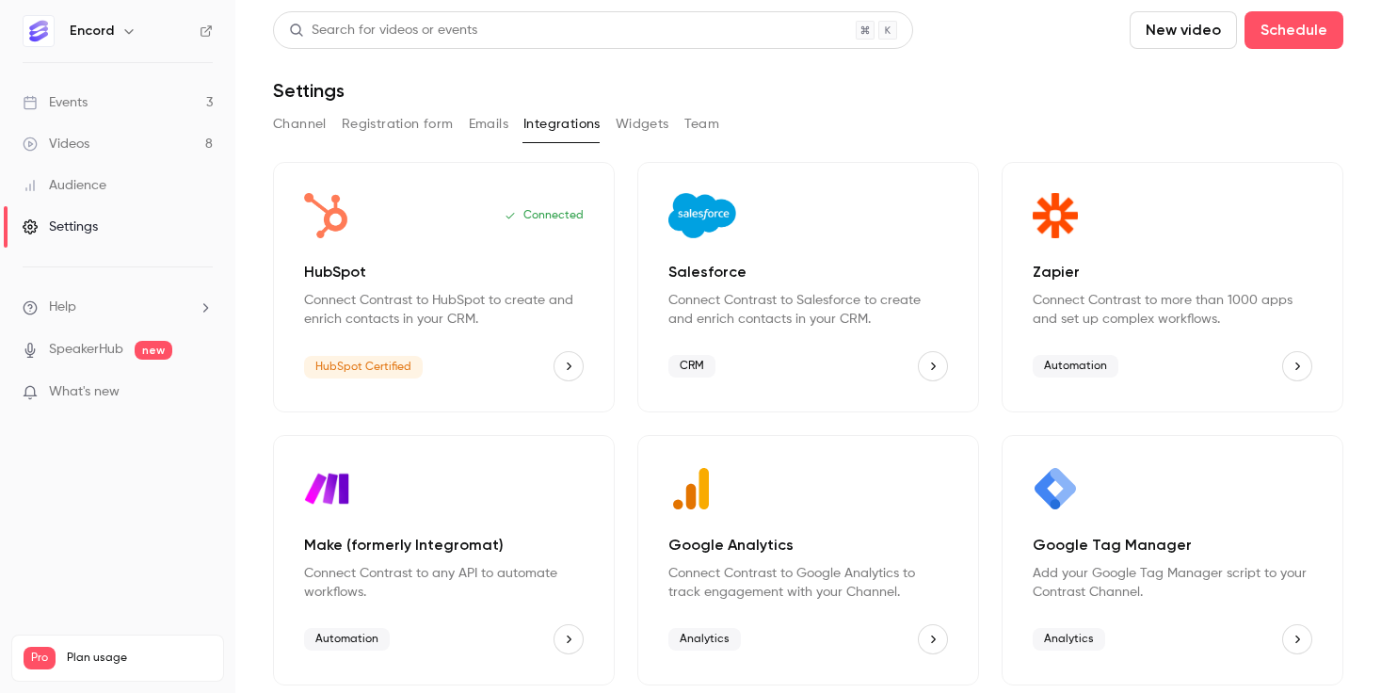
drag, startPoint x: 677, startPoint y: 124, endPoint x: 528, endPoint y: 128, distance: 148.8
click at [672, 124] on div "Channel Registration form Emails Integrations Widgets Team" at bounding box center [808, 124] width 1070 height 30
click at [98, 109] on link "Events 3" at bounding box center [117, 102] width 235 height 41
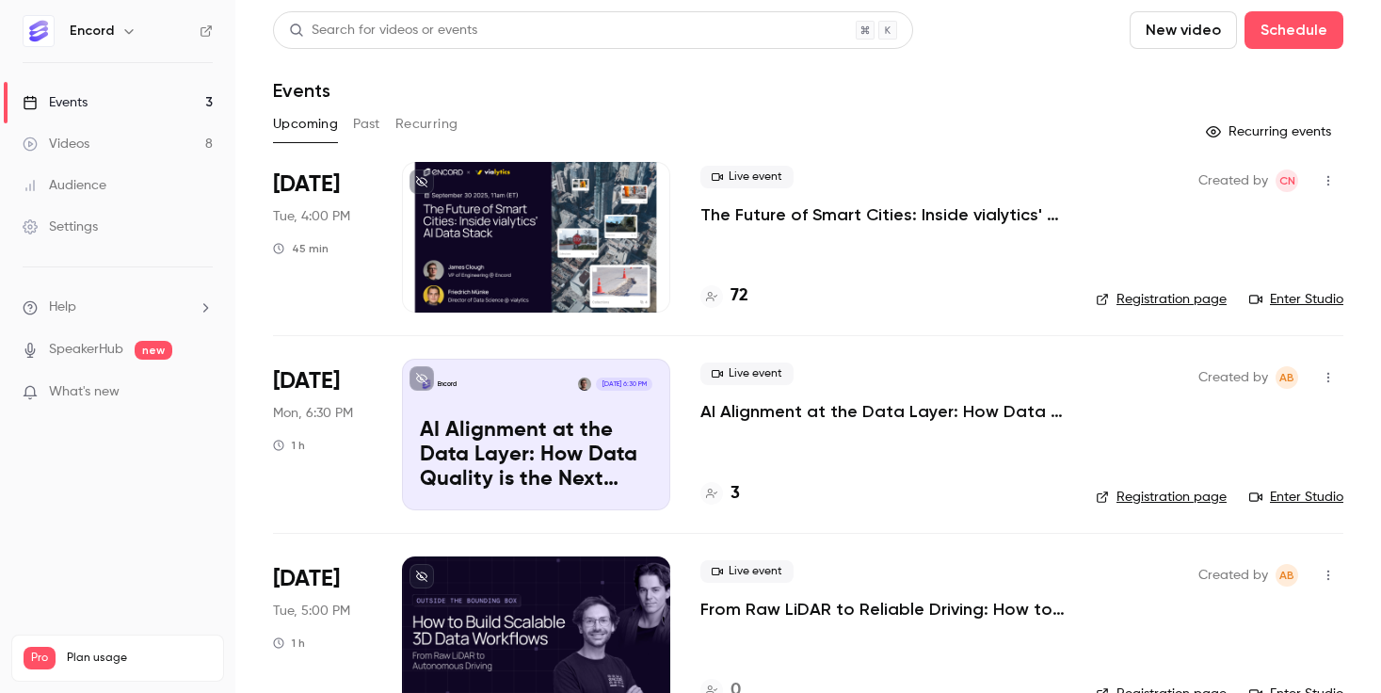
click at [357, 181] on div "[DATE] Tue, 4:00 PM 45 min" at bounding box center [322, 237] width 99 height 151
click at [313, 184] on span "[DATE]" at bounding box center [306, 184] width 67 height 30
click at [740, 206] on p "The Future of Smart Cities: Inside vialytics' AI Data Stack" at bounding box center [882, 214] width 365 height 23
click at [422, 184] on icon at bounding box center [421, 181] width 11 height 11
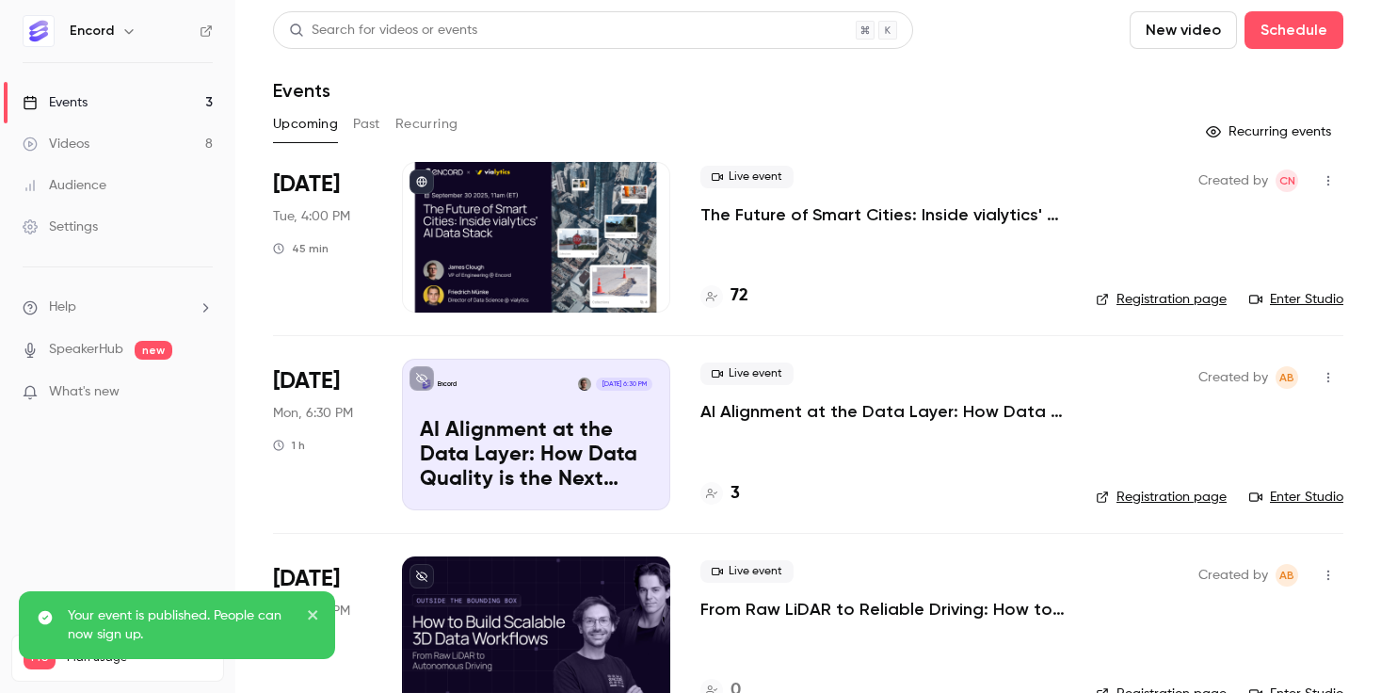
click at [317, 613] on icon "close" at bounding box center [313, 614] width 13 height 15
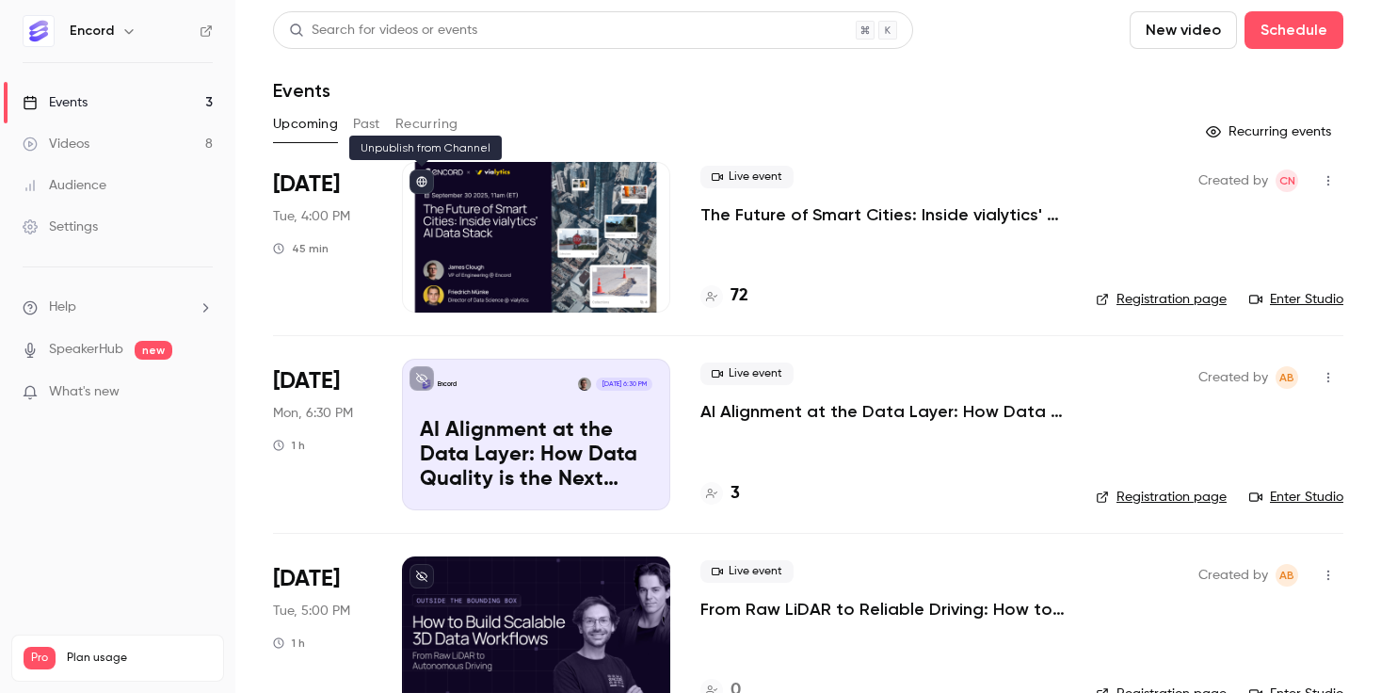
click at [420, 183] on icon at bounding box center [421, 181] width 11 height 11
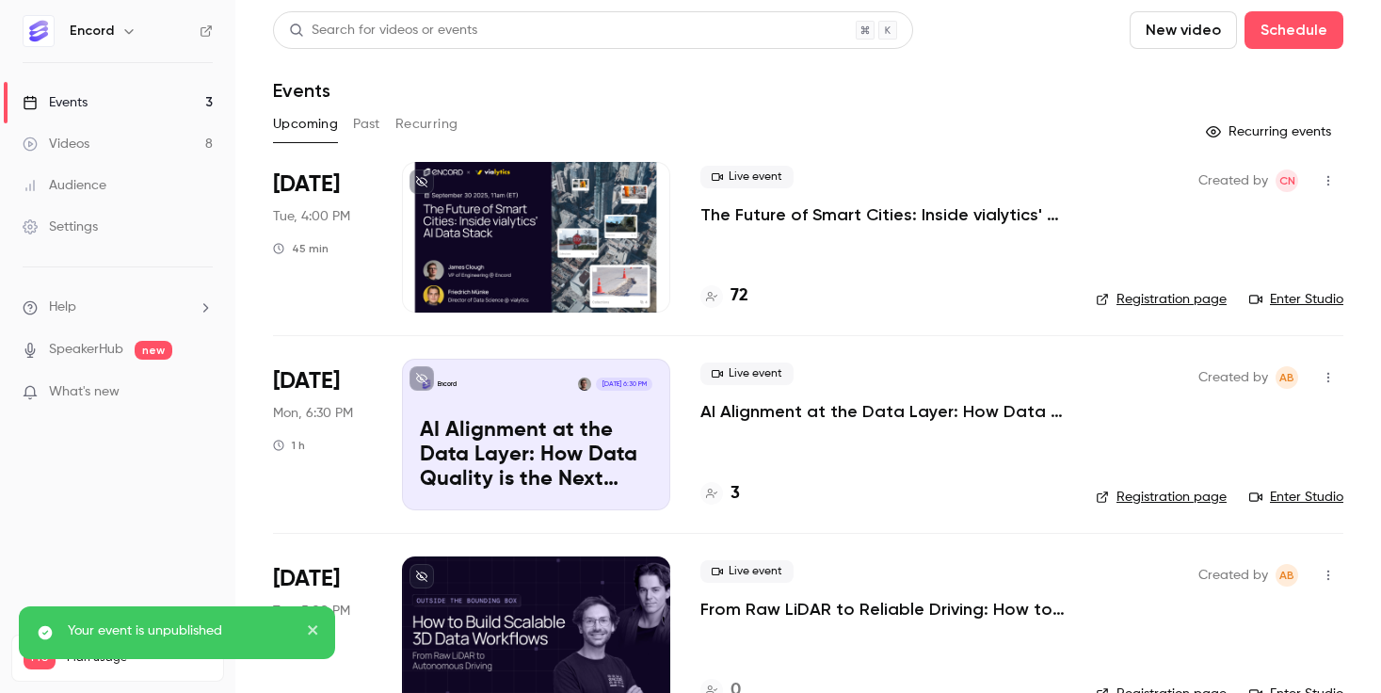
click at [800, 206] on p "The Future of Smart Cities: Inside vialytics' AI Data Stack" at bounding box center [882, 214] width 365 height 23
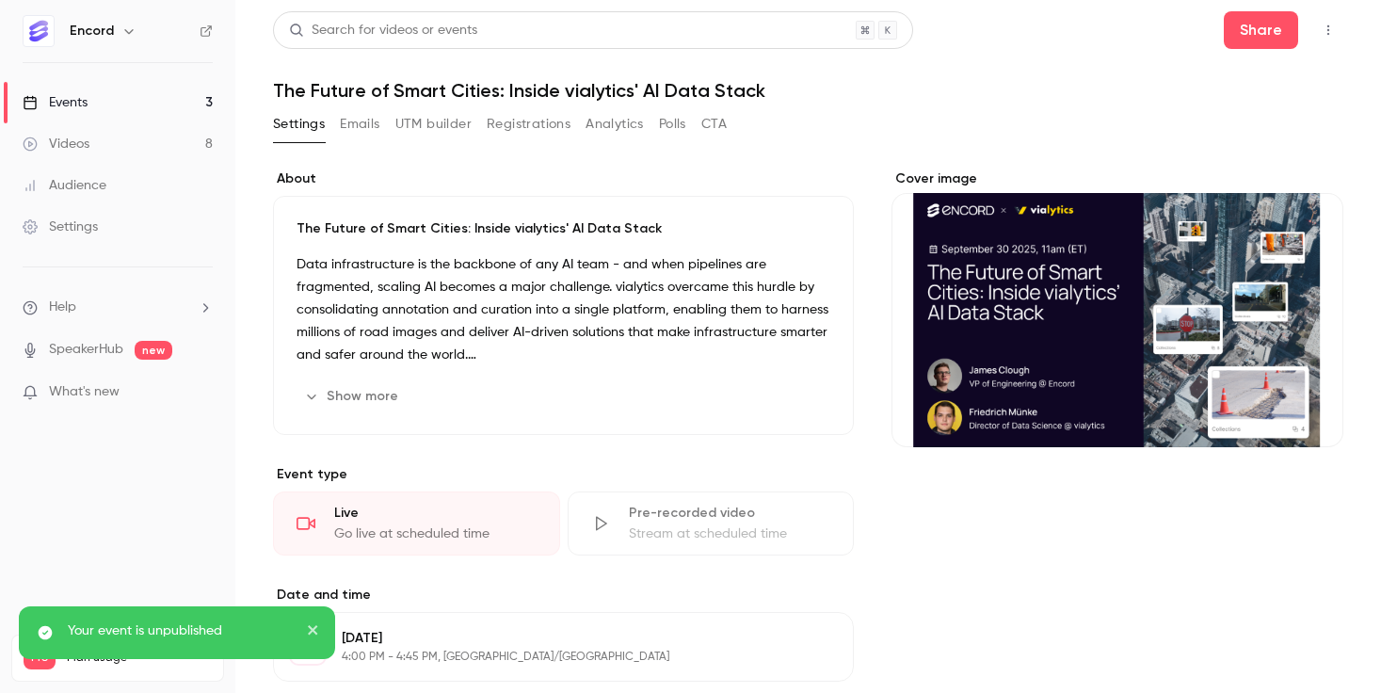
click at [365, 128] on button "Emails" at bounding box center [360, 124] width 40 height 30
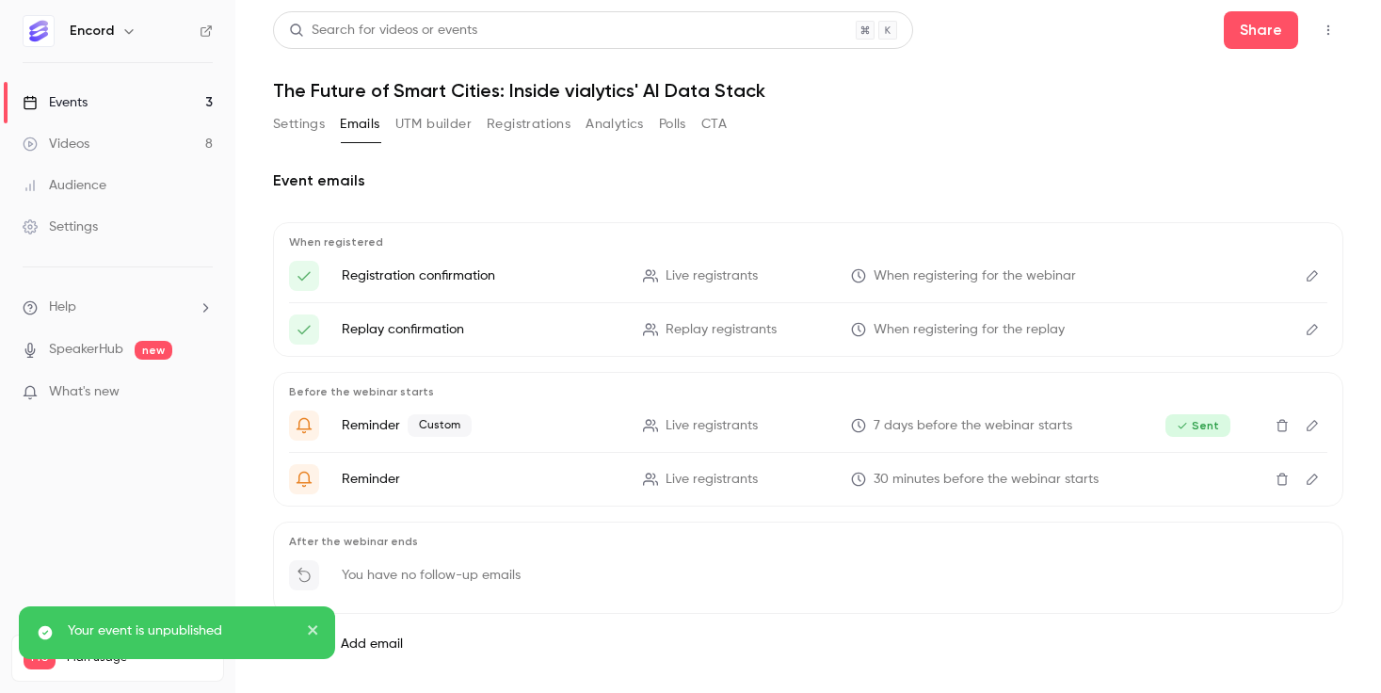
click at [443, 128] on button "UTM builder" at bounding box center [433, 124] width 76 height 30
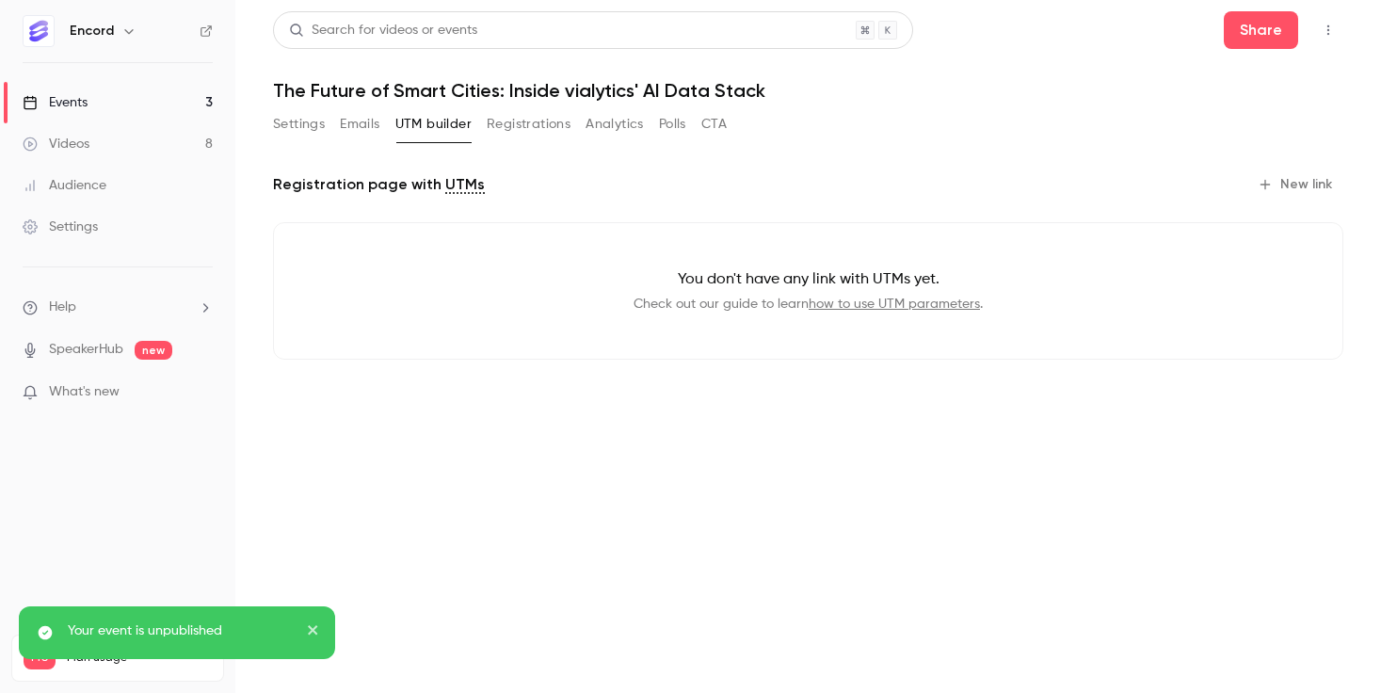
drag, startPoint x: 539, startPoint y: 126, endPoint x: 598, endPoint y: 127, distance: 58.4
click at [540, 126] on button "Registrations" at bounding box center [529, 124] width 84 height 30
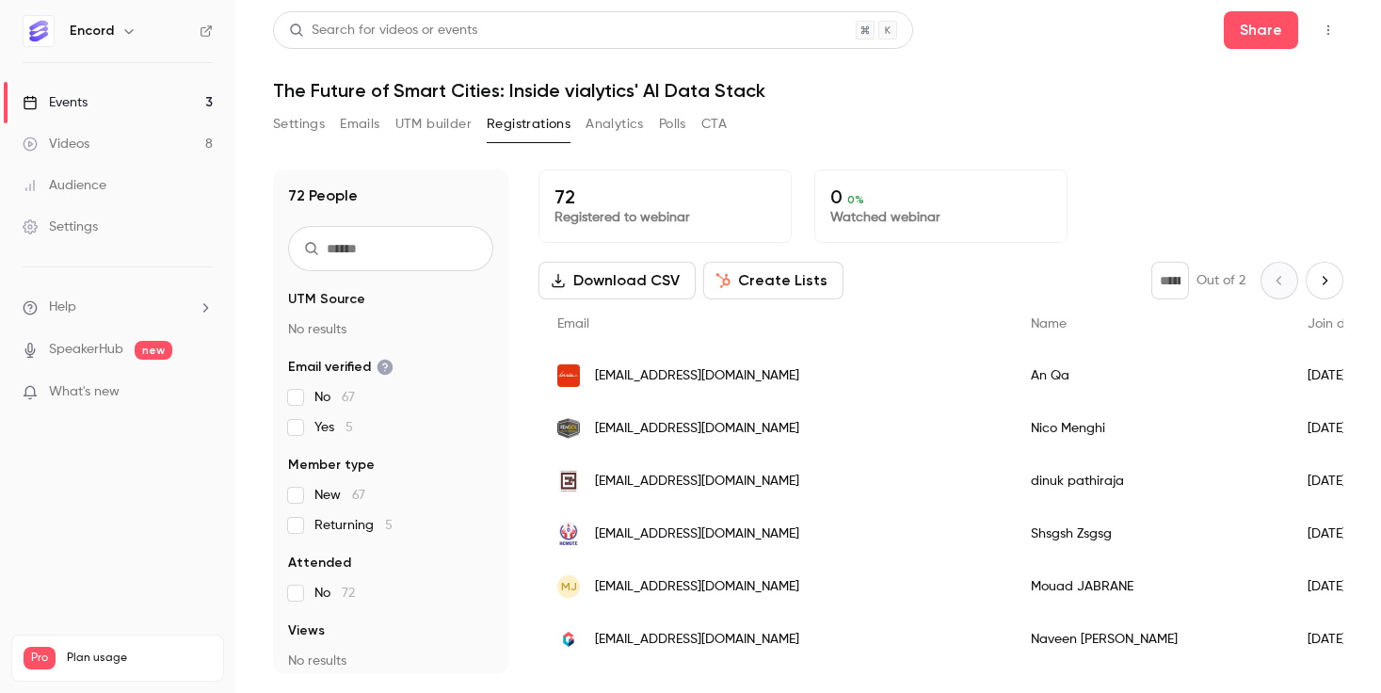
click at [628, 126] on button "Analytics" at bounding box center [614, 124] width 58 height 30
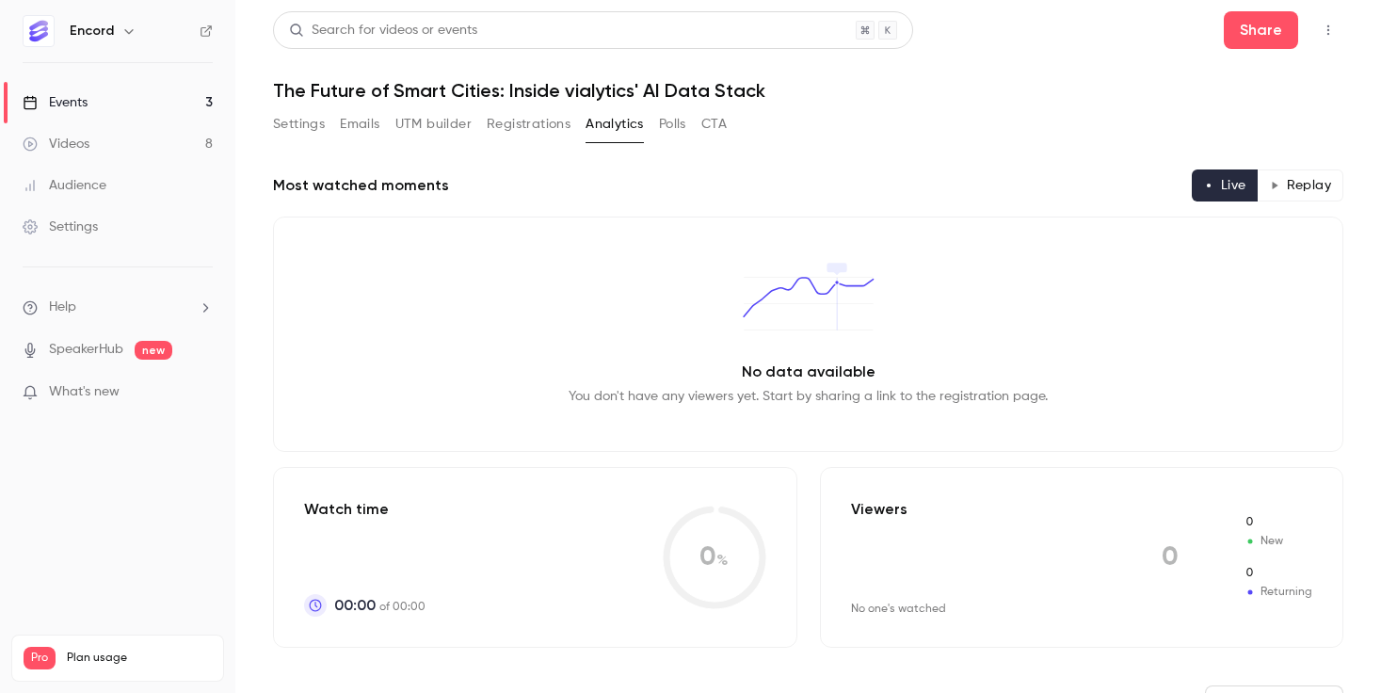
click at [670, 125] on button "Polls" at bounding box center [672, 124] width 27 height 30
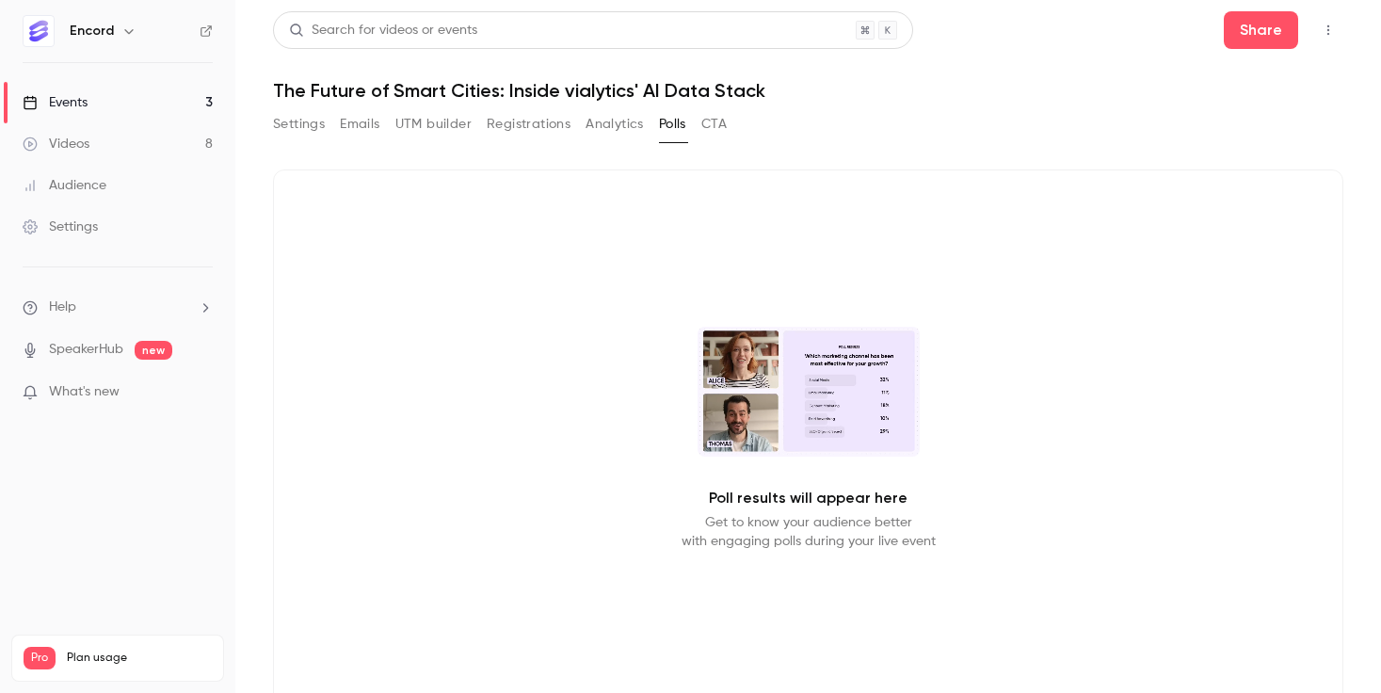
drag, startPoint x: 720, startPoint y: 123, endPoint x: 640, endPoint y: 123, distance: 80.0
click at [720, 123] on button "CTA" at bounding box center [713, 124] width 25 height 30
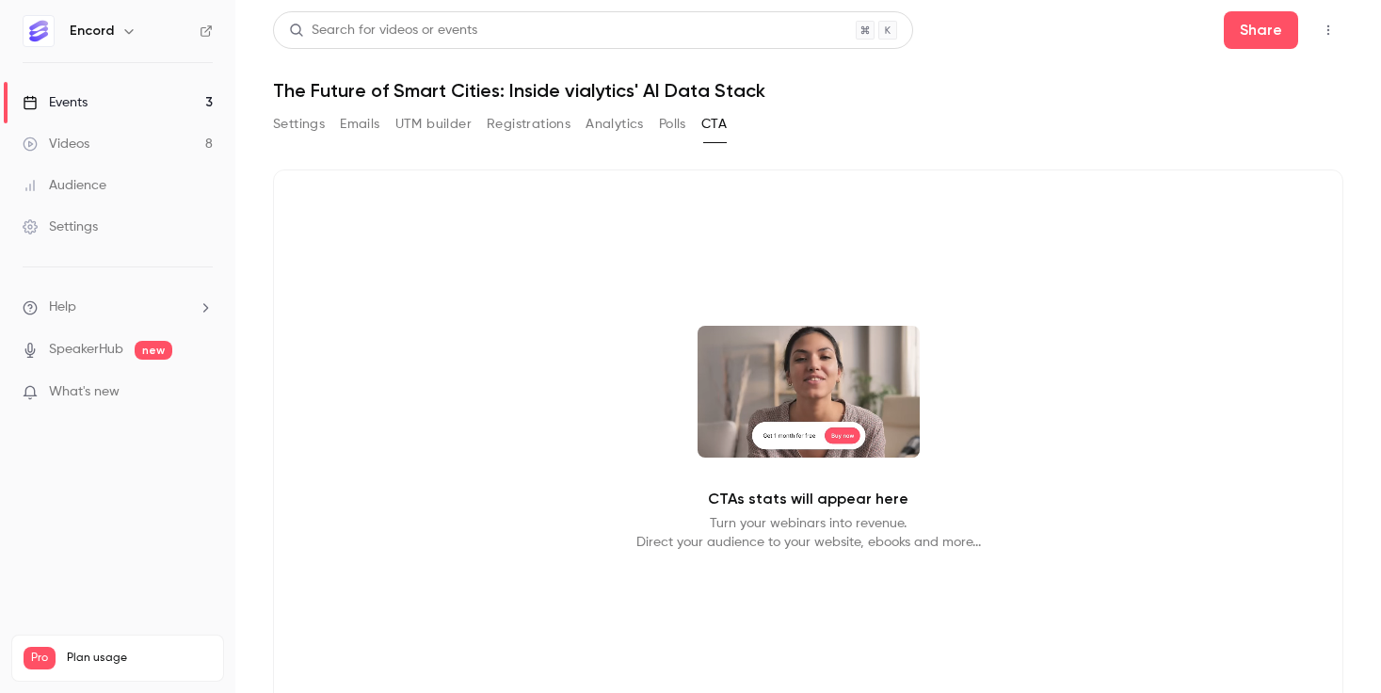
click at [1330, 37] on button "button" at bounding box center [1328, 30] width 30 height 30
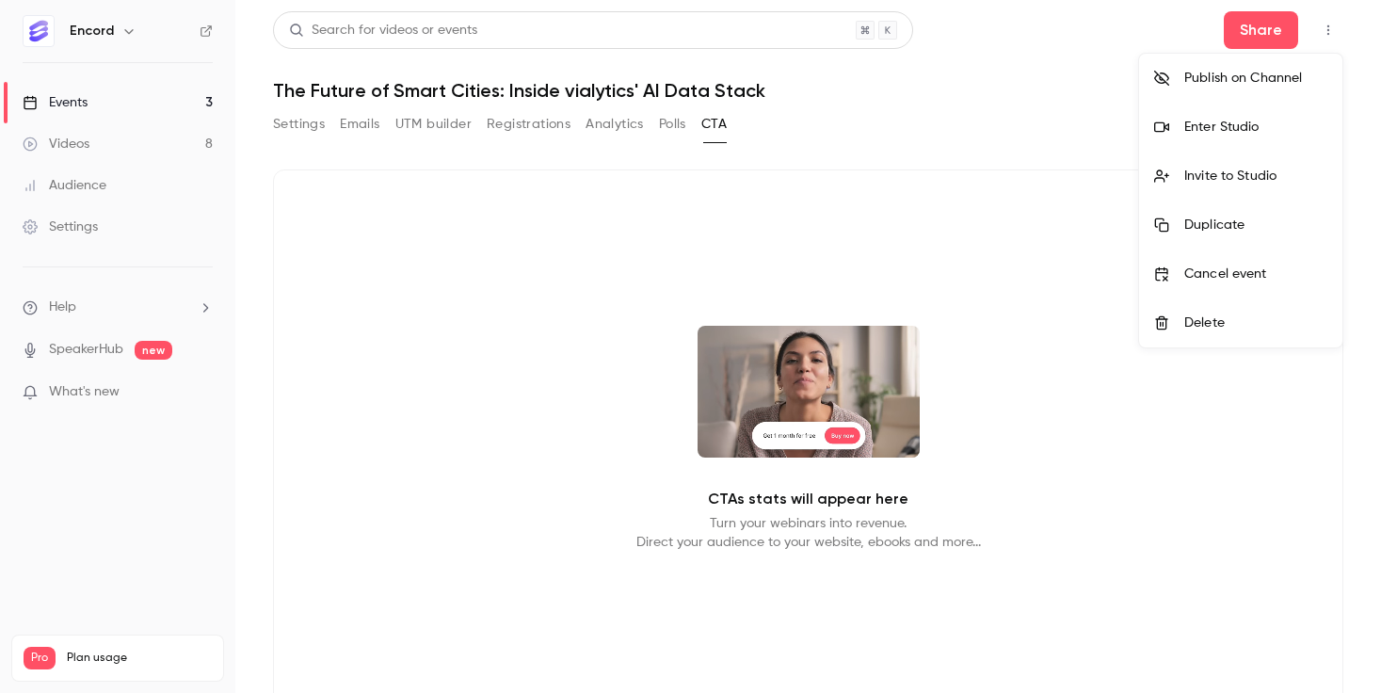
drag, startPoint x: 665, startPoint y: 83, endPoint x: 421, endPoint y: 110, distance: 245.3
click at [661, 83] on div at bounding box center [690, 346] width 1381 height 693
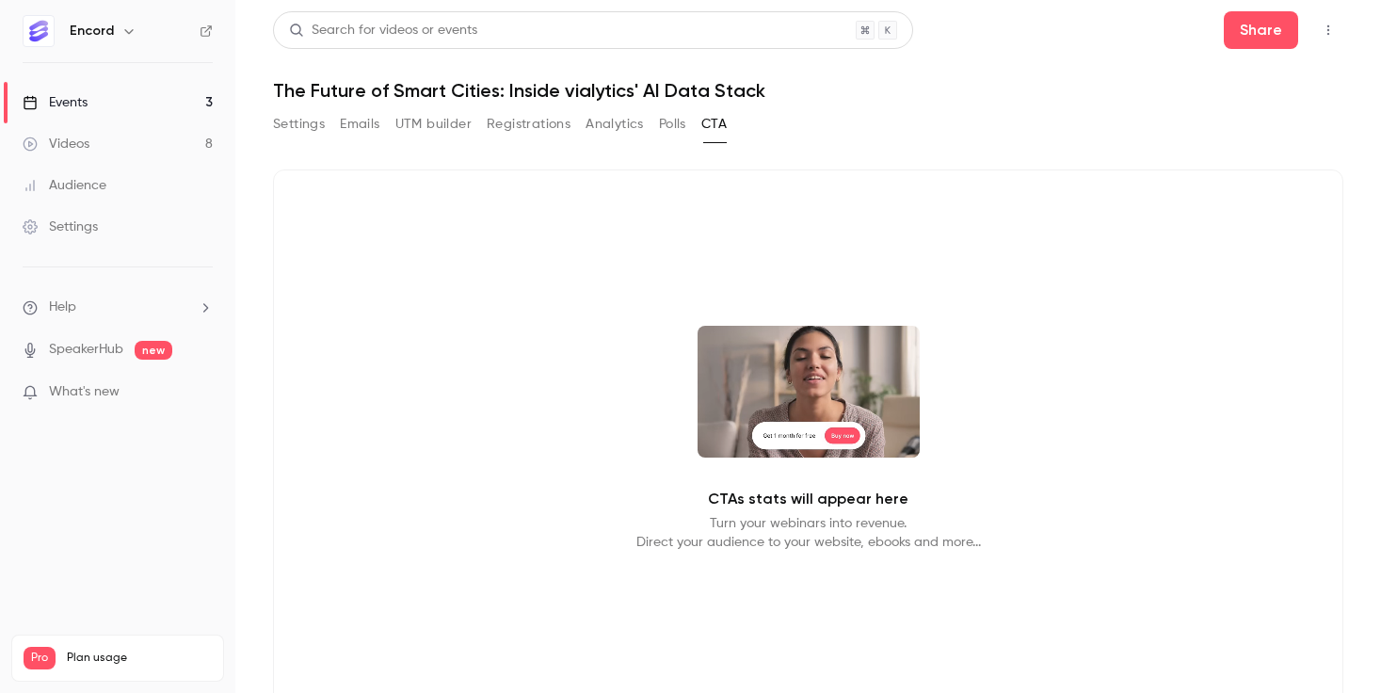
drag, startPoint x: 436, startPoint y: 128, endPoint x: 449, endPoint y: 129, distance: 13.2
click at [436, 128] on button "UTM builder" at bounding box center [433, 124] width 76 height 30
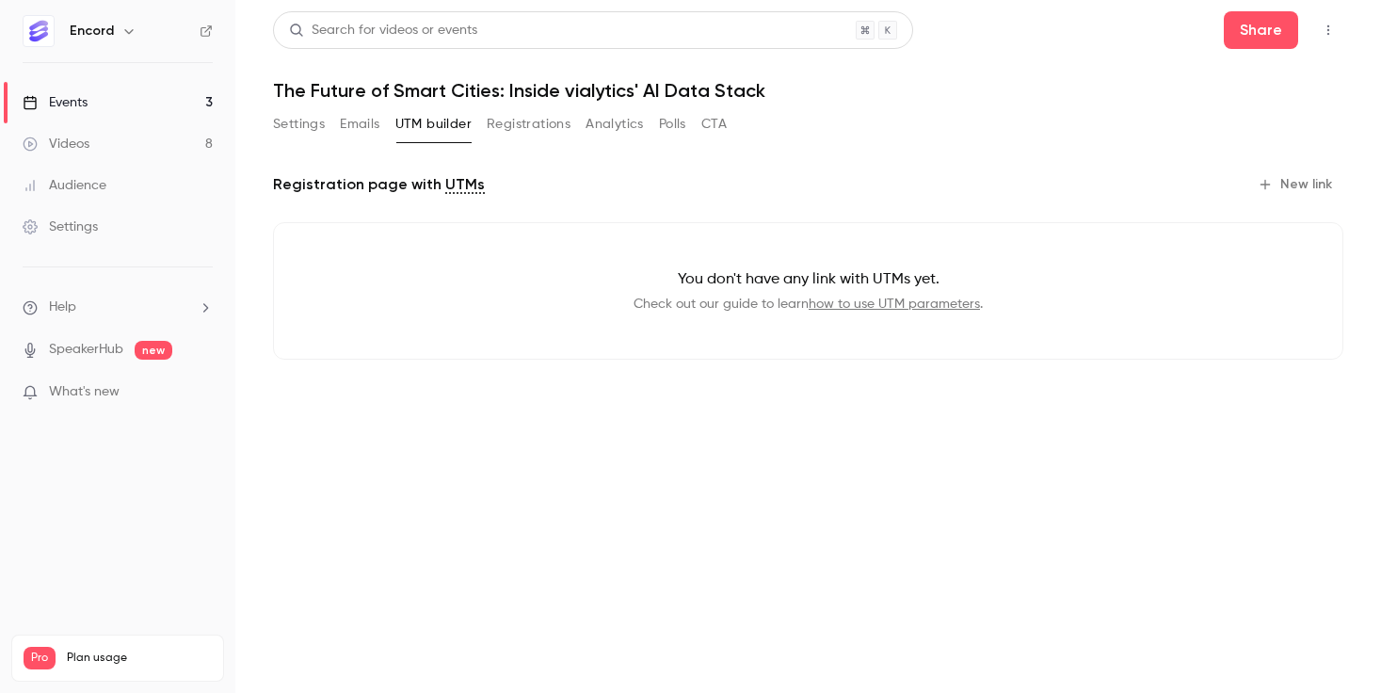
click at [549, 130] on button "Registrations" at bounding box center [529, 124] width 84 height 30
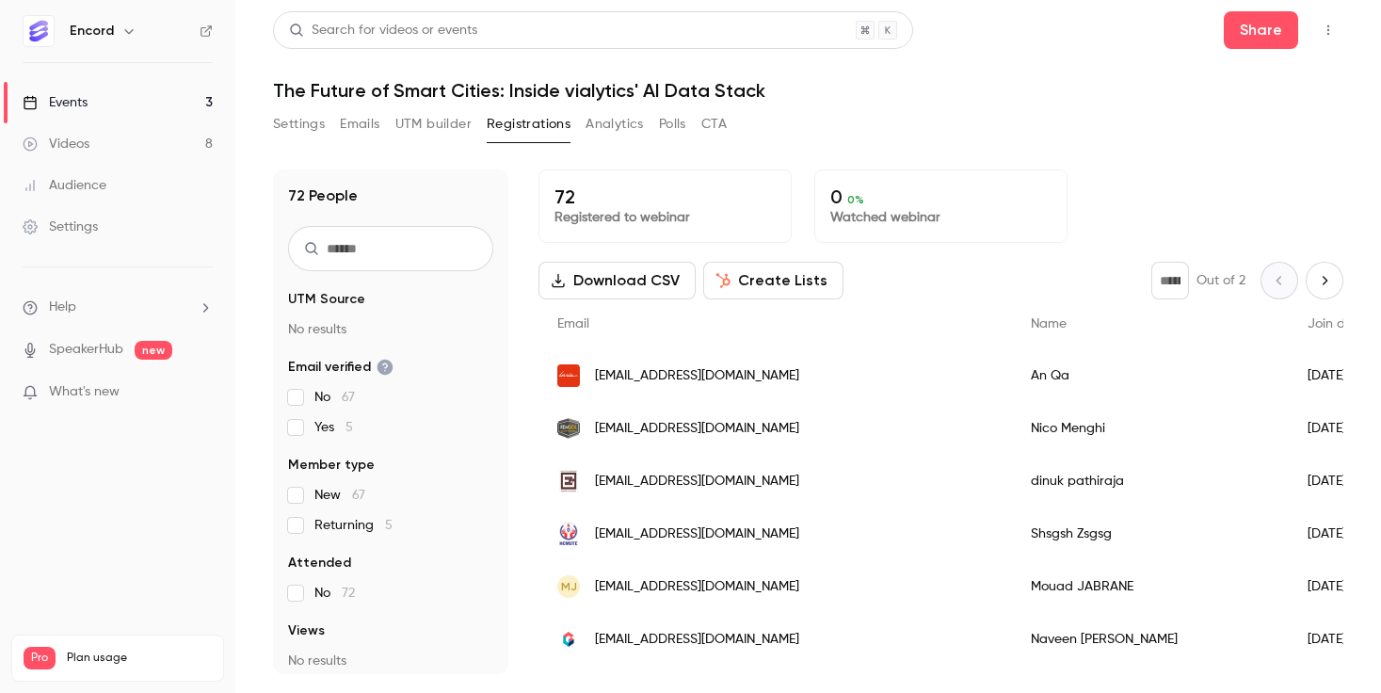
click at [668, 130] on button "Polls" at bounding box center [672, 124] width 27 height 30
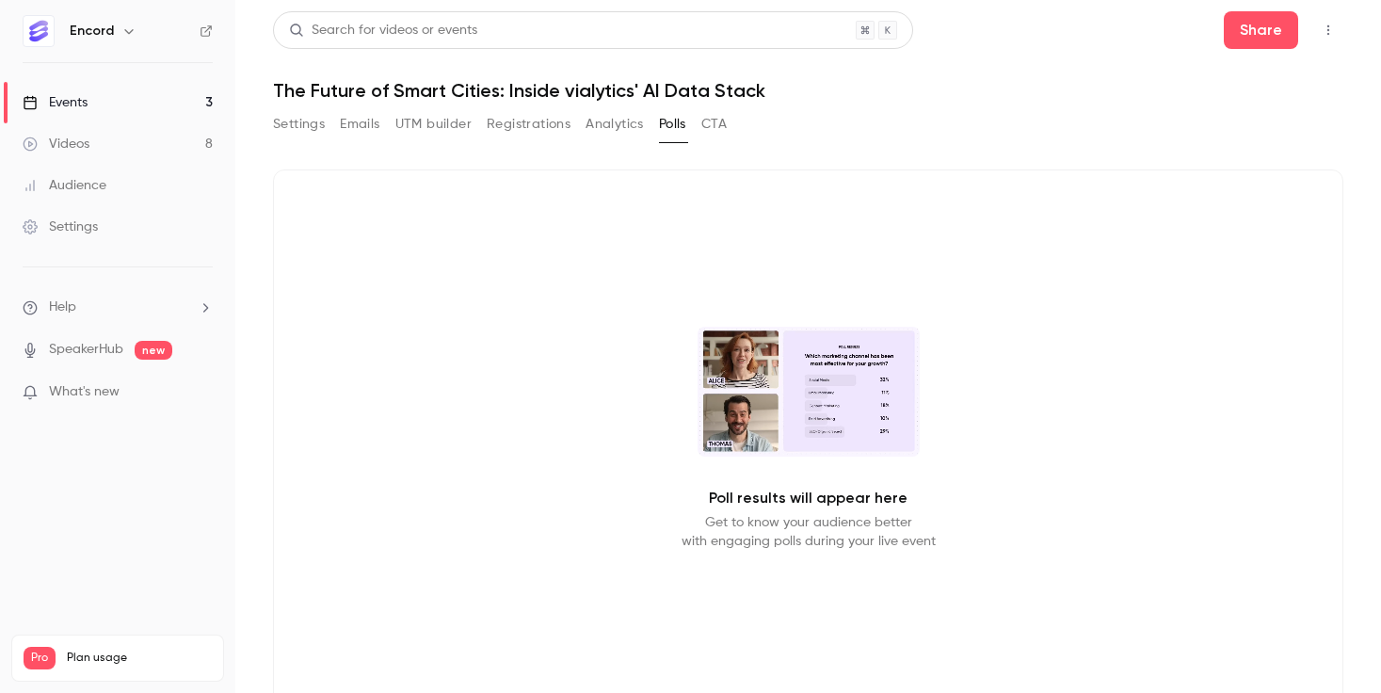
click at [589, 127] on button "Analytics" at bounding box center [614, 124] width 58 height 30
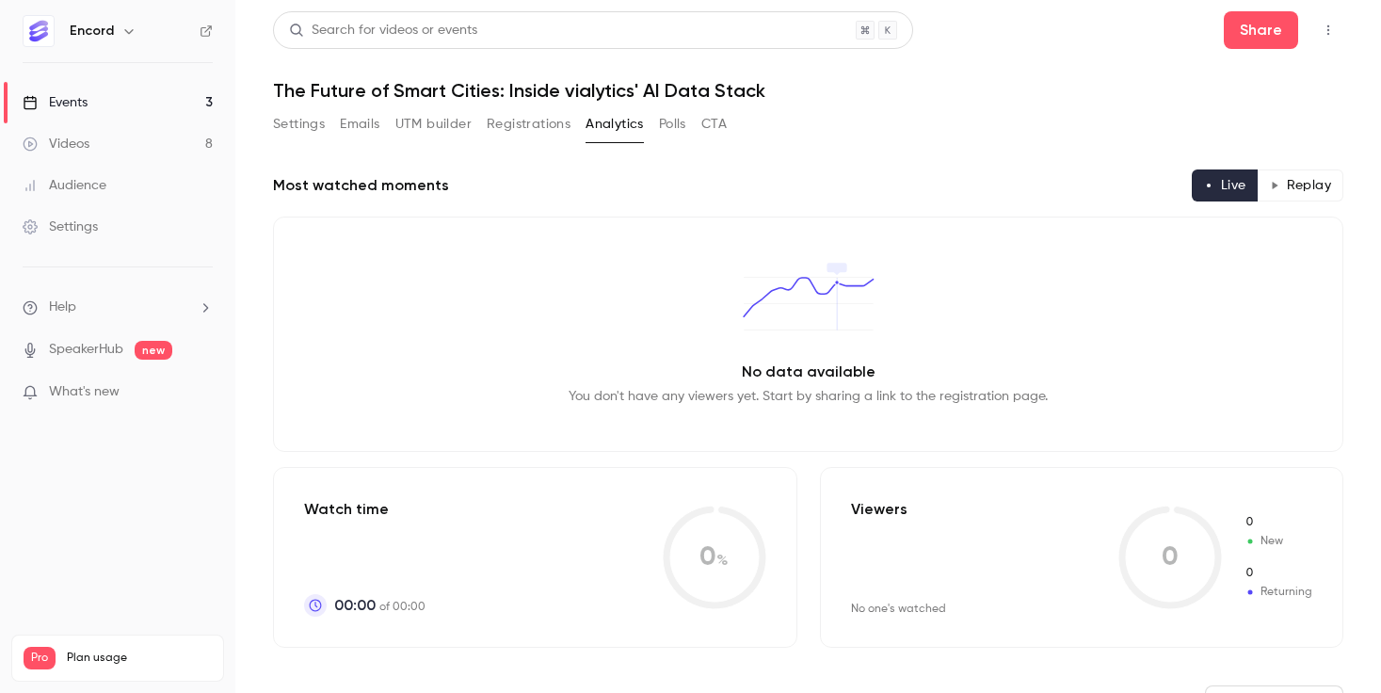
click at [698, 126] on div "Settings Emails UTM builder Registrations Analytics Polls CTA" at bounding box center [500, 124] width 454 height 30
click at [711, 124] on button "CTA" at bounding box center [713, 124] width 25 height 30
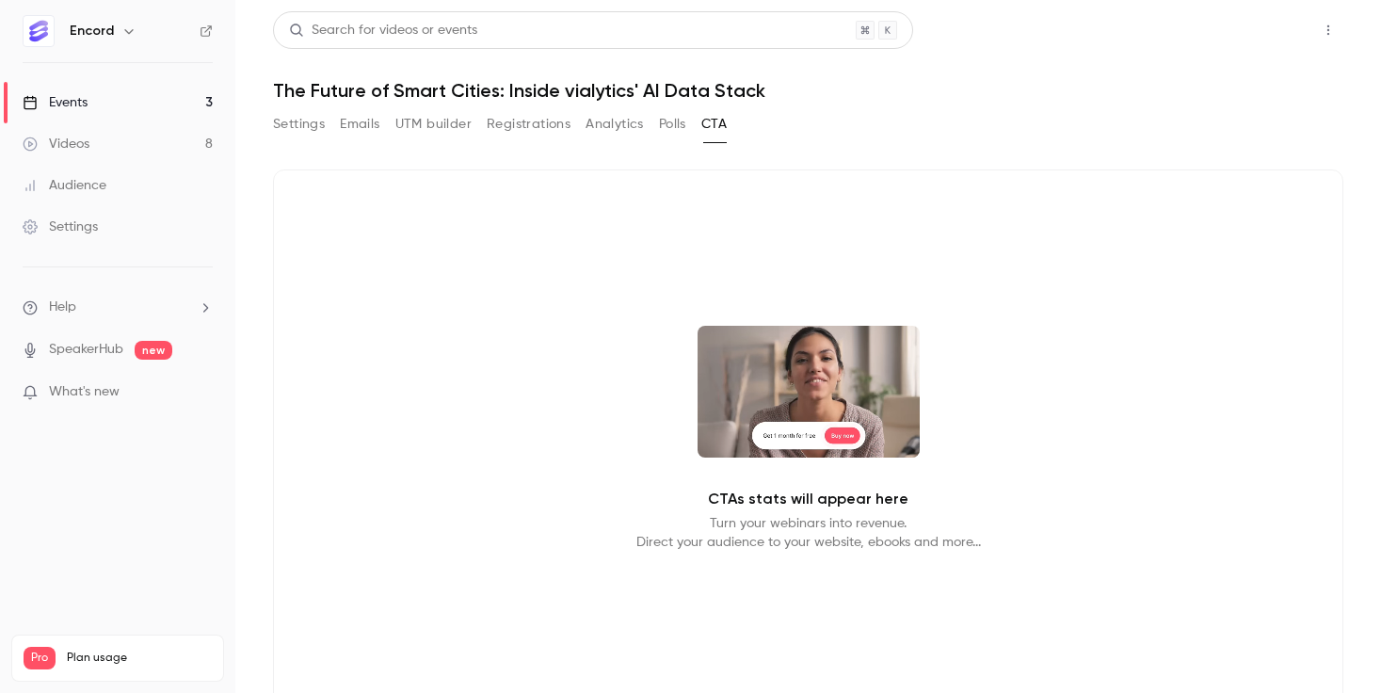
click at [1280, 19] on button "Share" at bounding box center [1261, 30] width 74 height 38
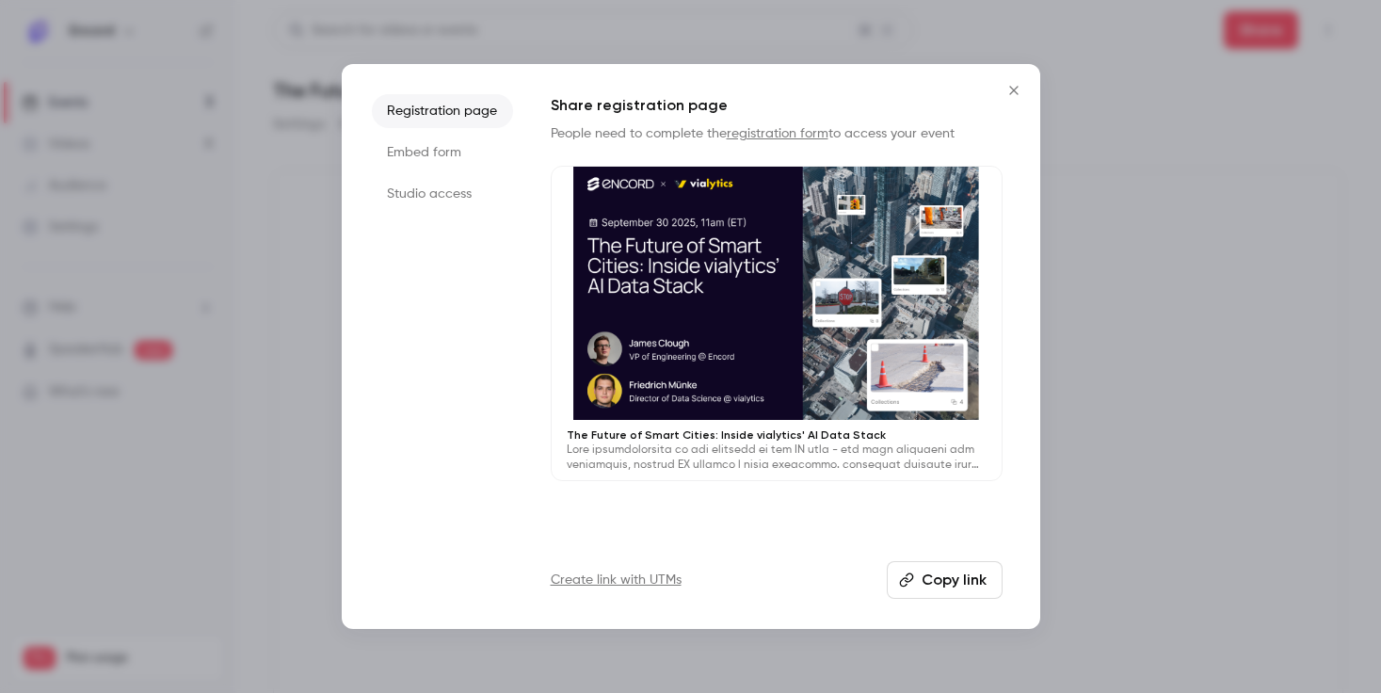
click at [426, 196] on li "Studio access" at bounding box center [442, 194] width 141 height 34
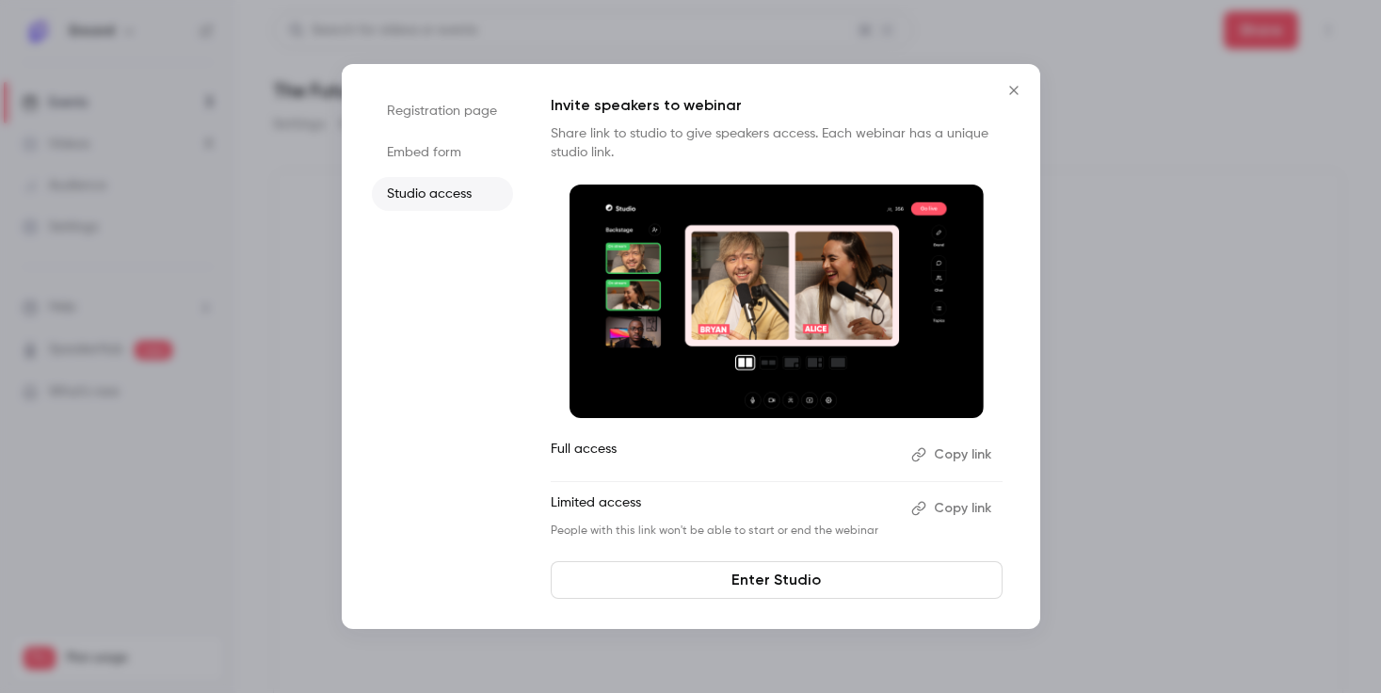
click at [970, 510] on button "Copy link" at bounding box center [953, 508] width 99 height 30
click at [959, 459] on button "Copy link" at bounding box center [953, 455] width 99 height 30
click at [973, 454] on button "Copy link" at bounding box center [953, 455] width 99 height 30
click at [979, 508] on button "Copy link" at bounding box center [953, 508] width 99 height 30
click at [1178, 218] on div at bounding box center [690, 346] width 1381 height 693
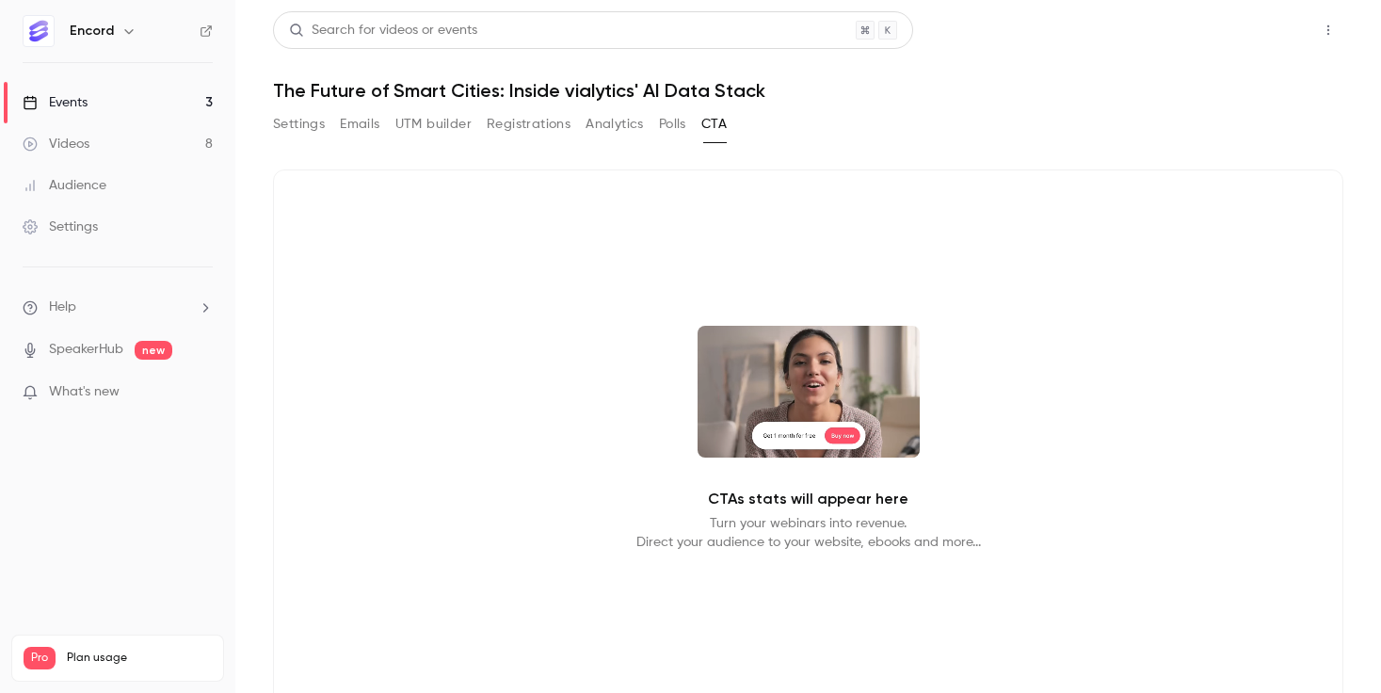
click at [1276, 41] on button "Share" at bounding box center [1261, 30] width 74 height 38
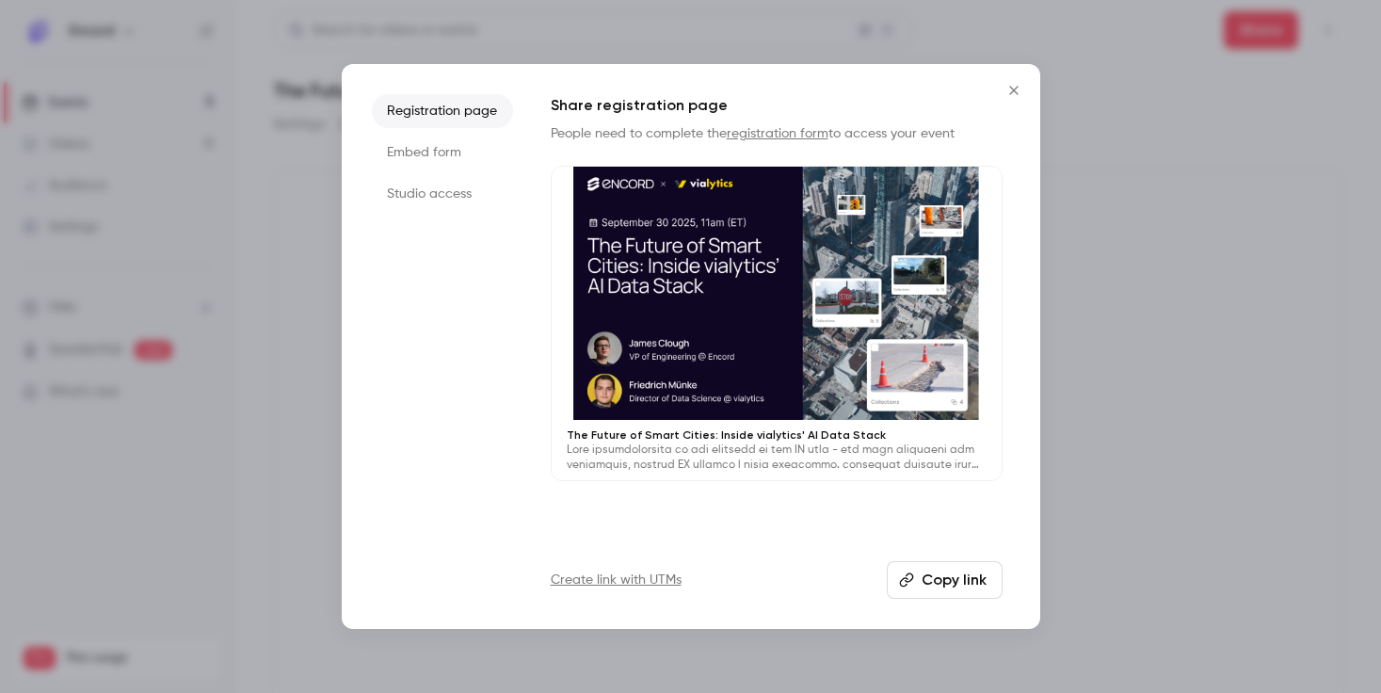
click at [425, 200] on li "Studio access" at bounding box center [442, 194] width 141 height 34
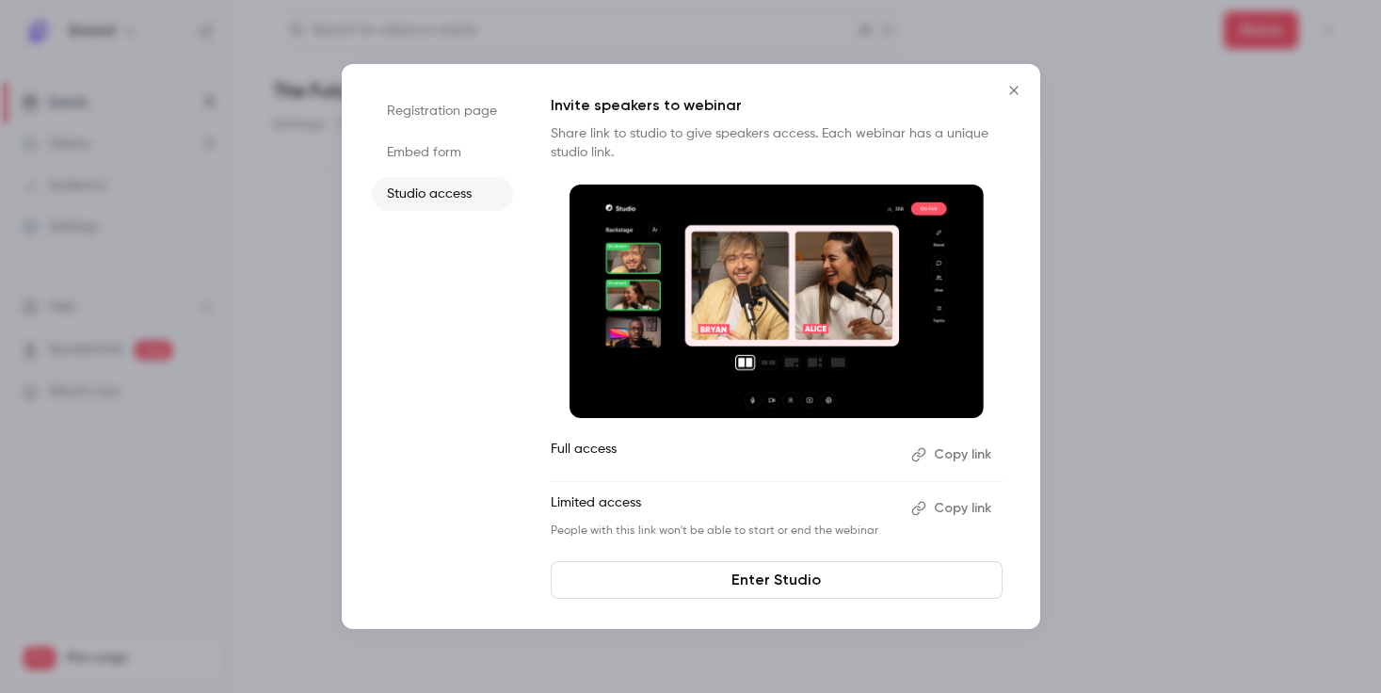
click at [961, 454] on button "Copy link" at bounding box center [953, 455] width 99 height 30
click at [1004, 88] on icon "Close" at bounding box center [1013, 90] width 23 height 15
